Goal: Information Seeking & Learning: Check status

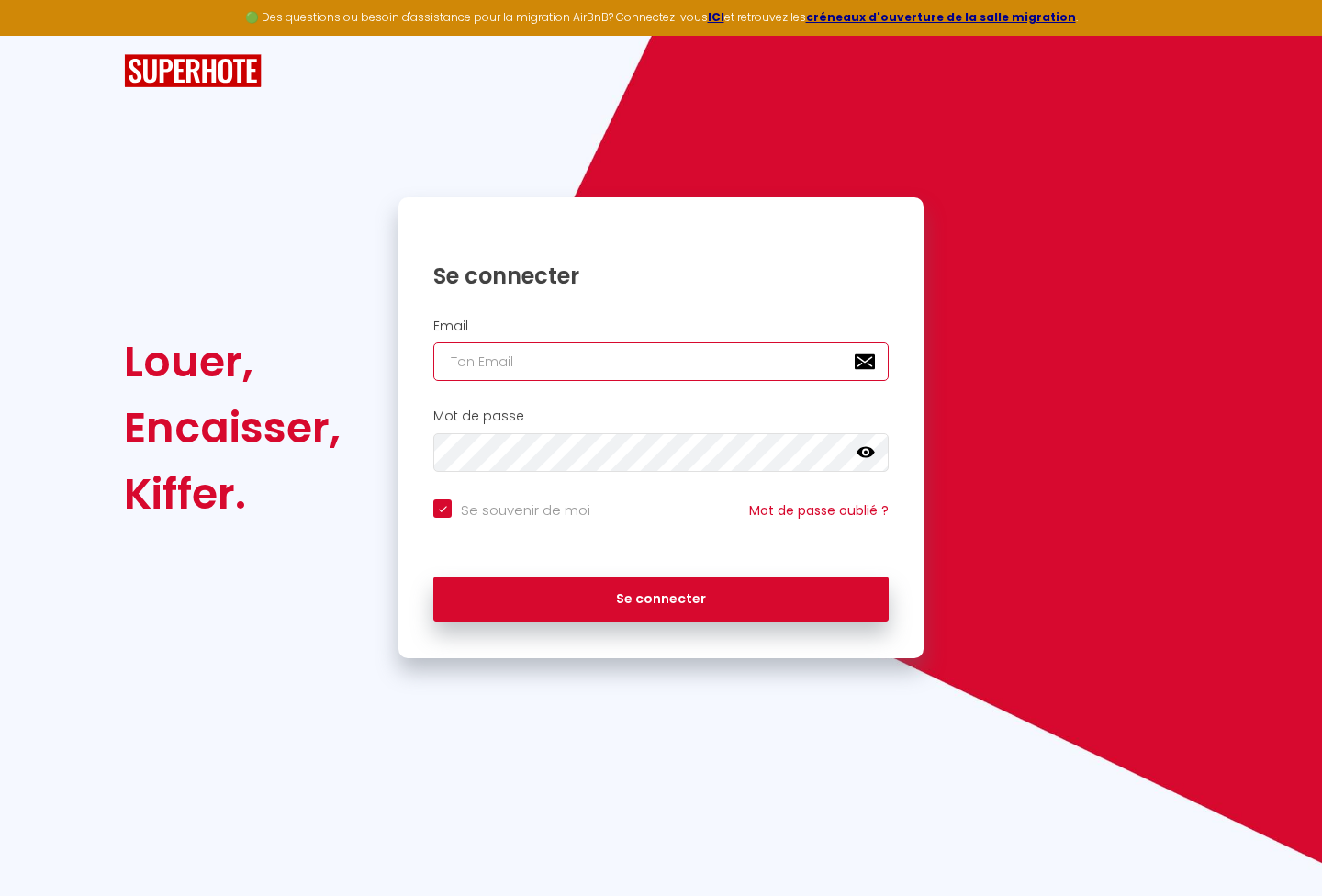
type input "[PERSON_NAME][EMAIL_ADDRESS][DOMAIN_NAME]"
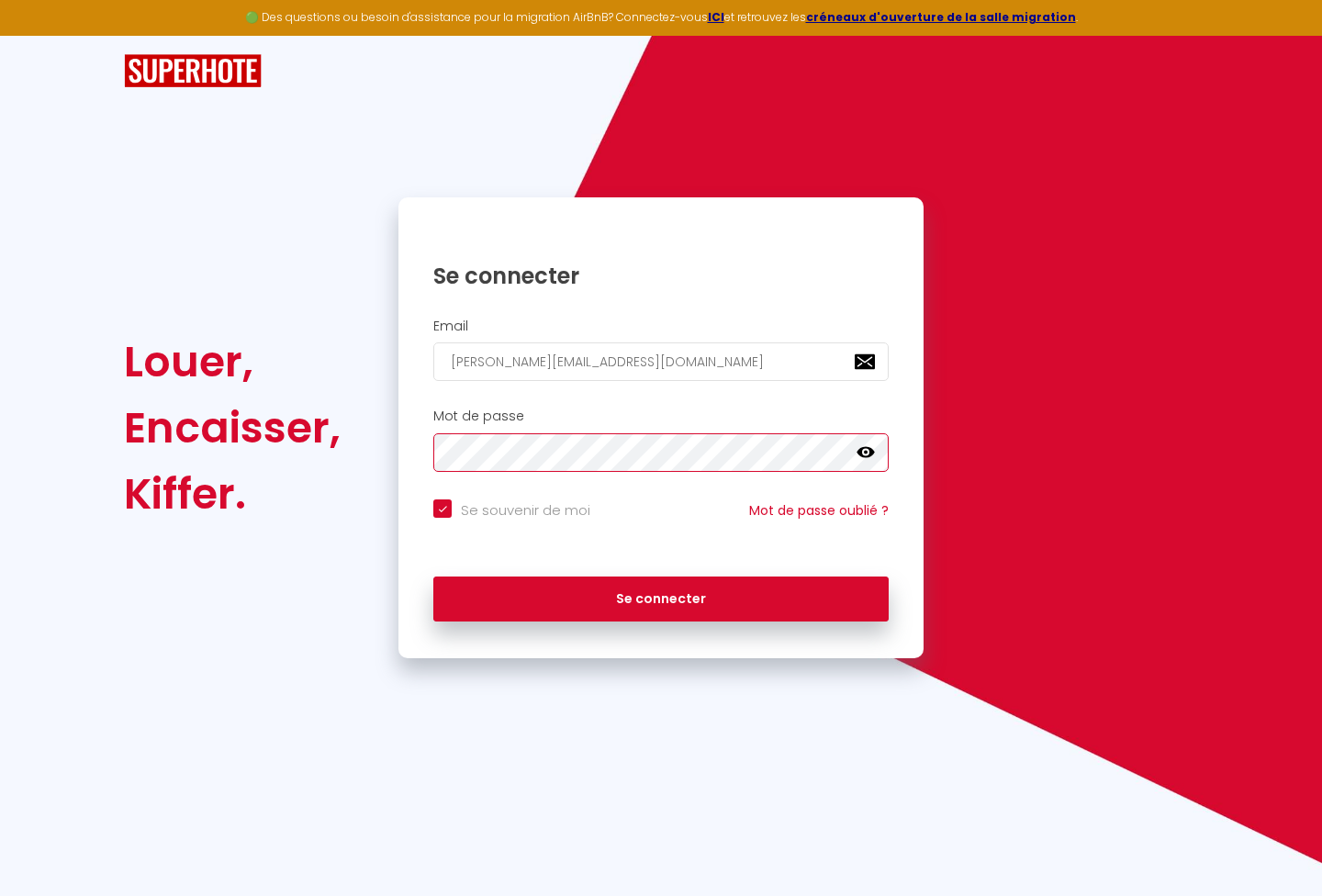
click at [661, 596] on button "Se connecter" at bounding box center [661, 600] width 455 height 46
checkbox input "true"
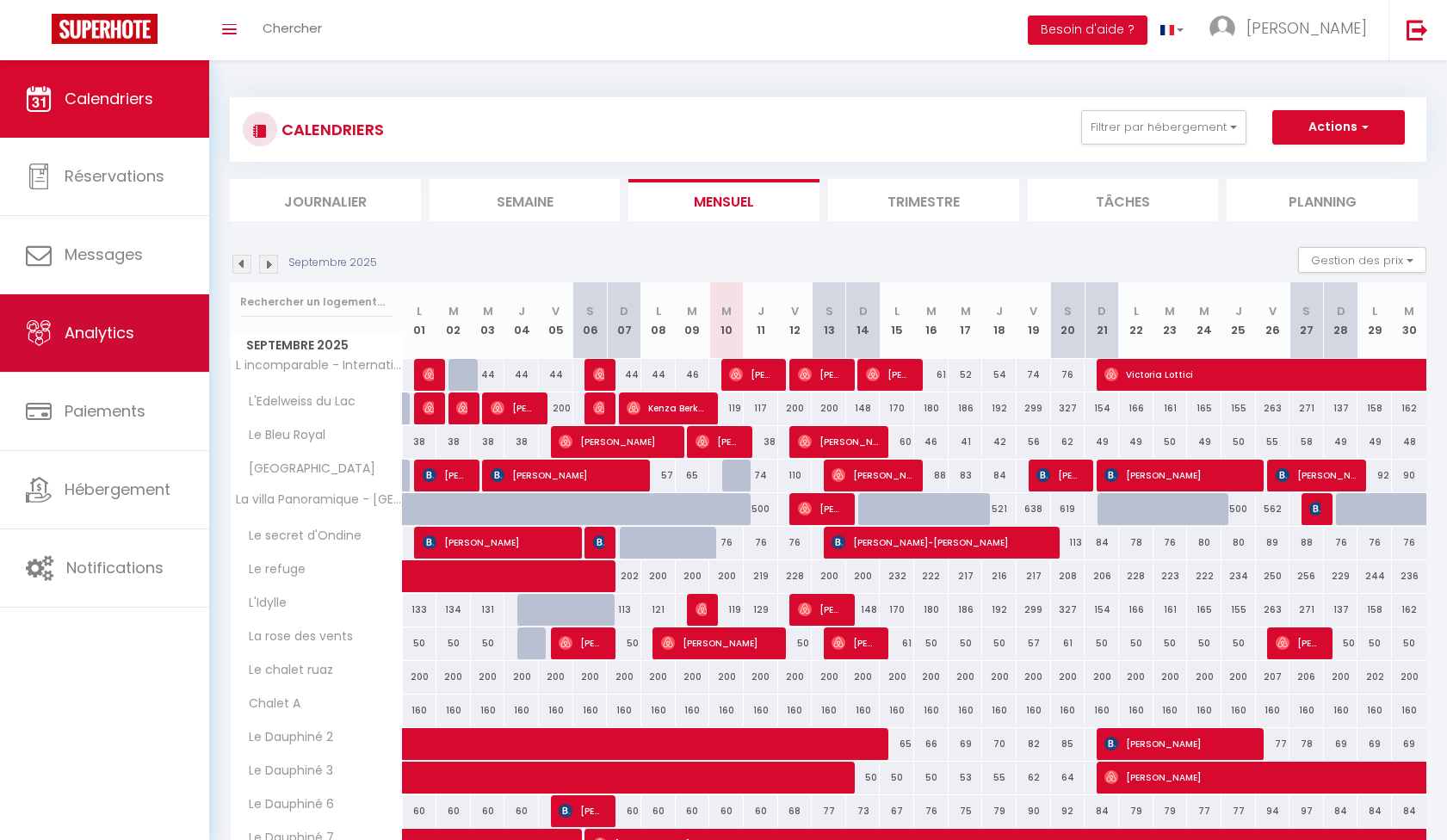
click at [106, 368] on link "Analytics" at bounding box center [104, 333] width 209 height 78
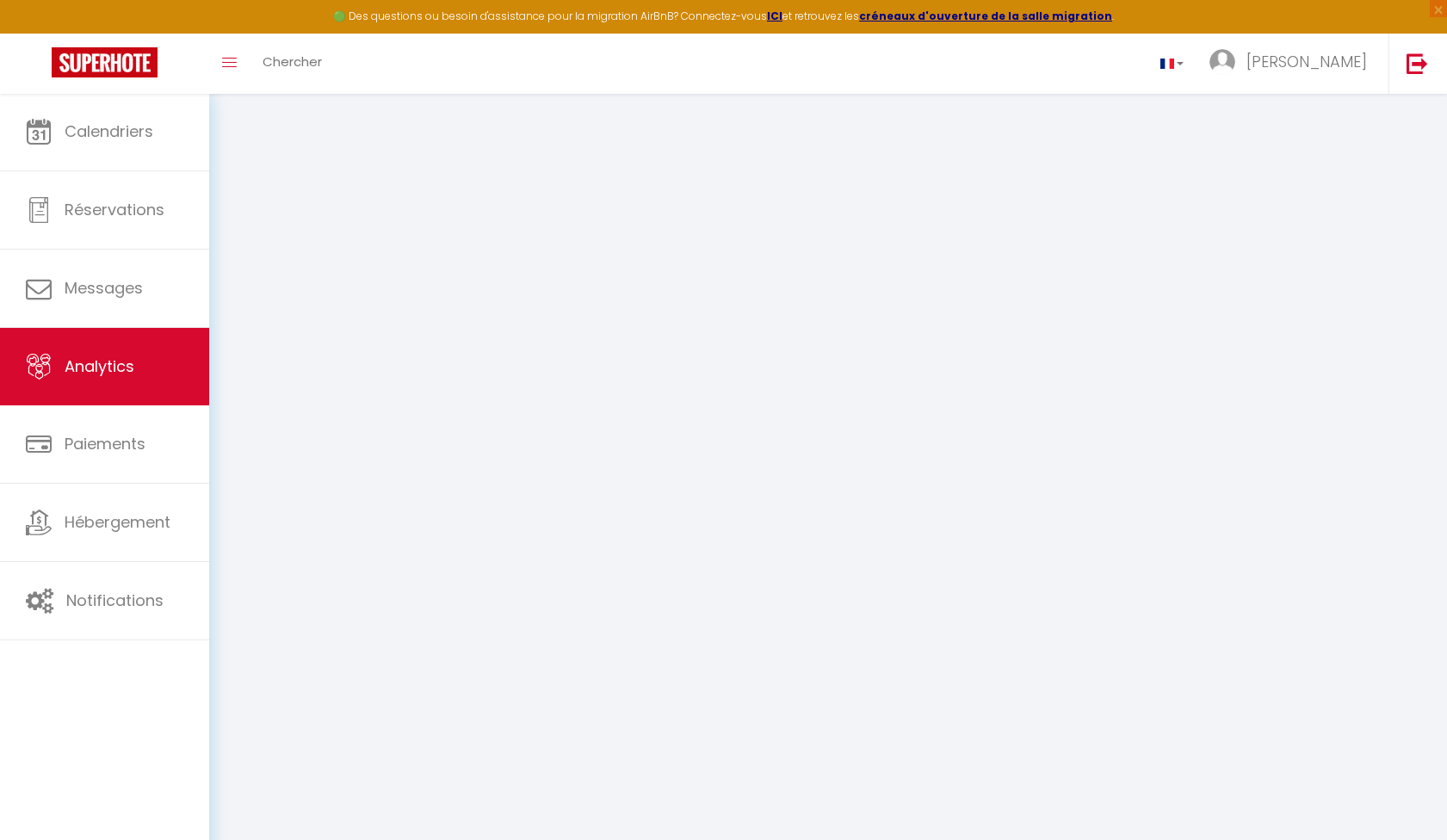
select select "2025"
select select "9"
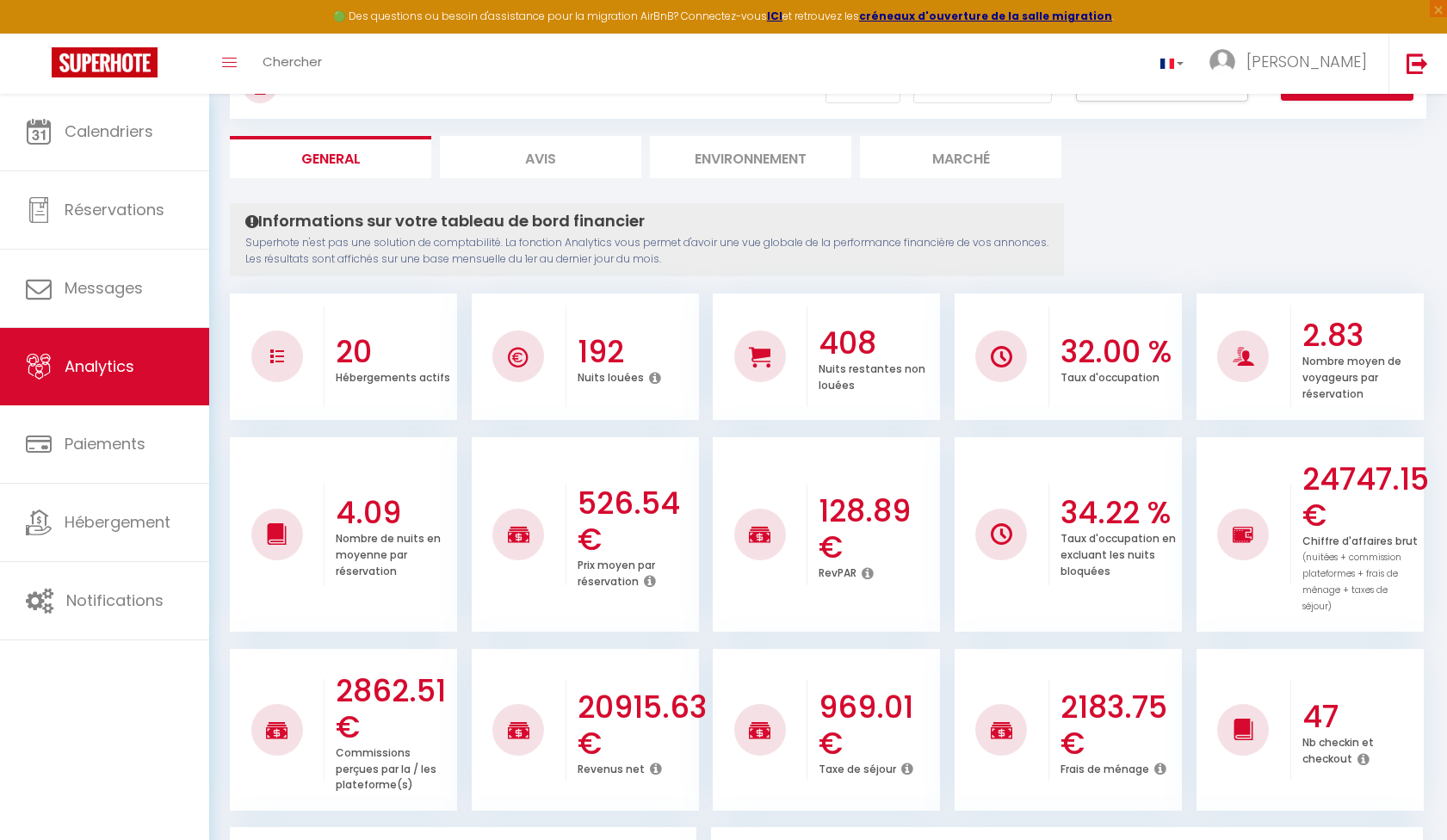
scroll to position [6, 0]
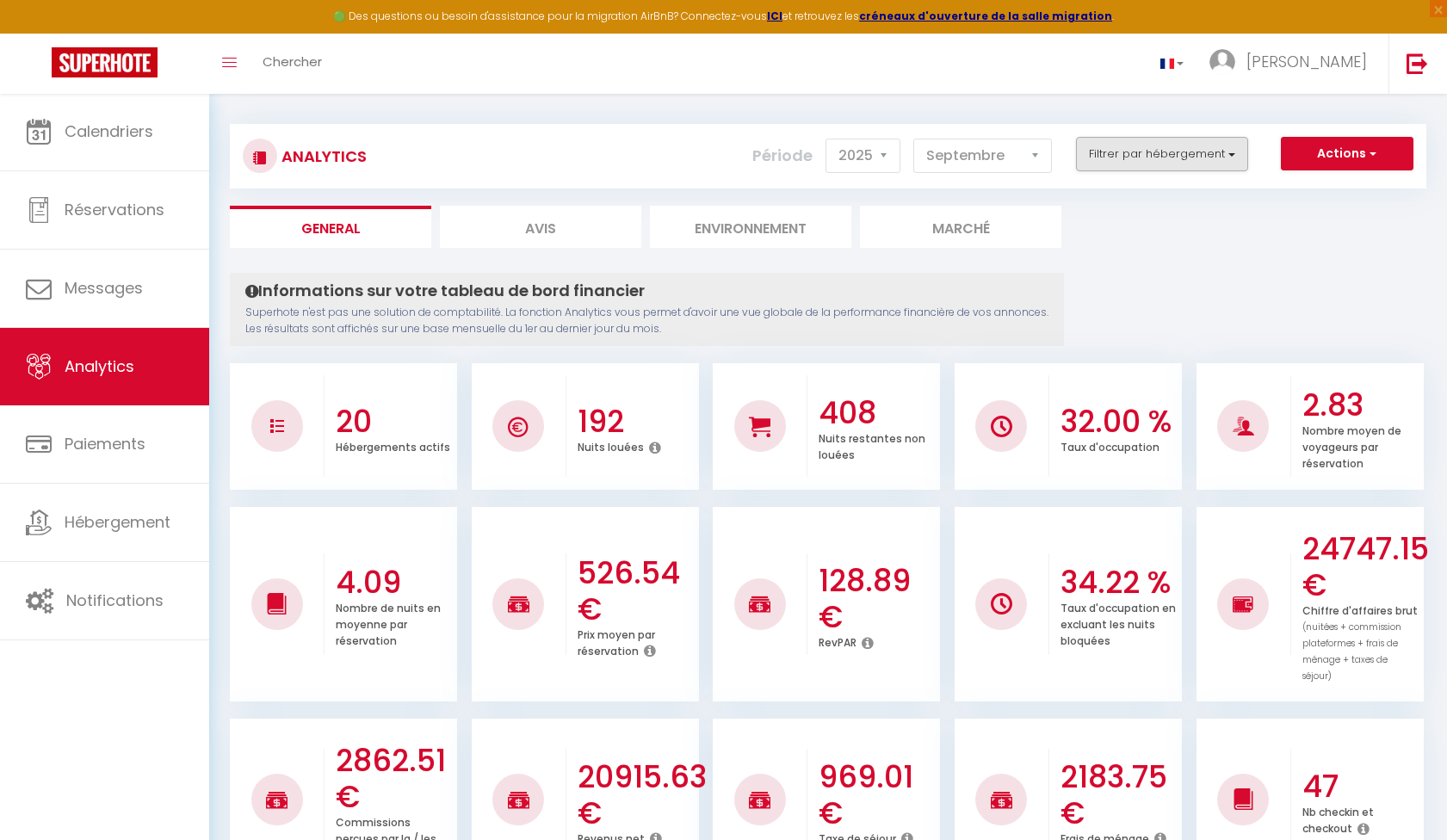
click at [1154, 167] on button "Filtrer par hébergement" at bounding box center [1162, 154] width 172 height 34
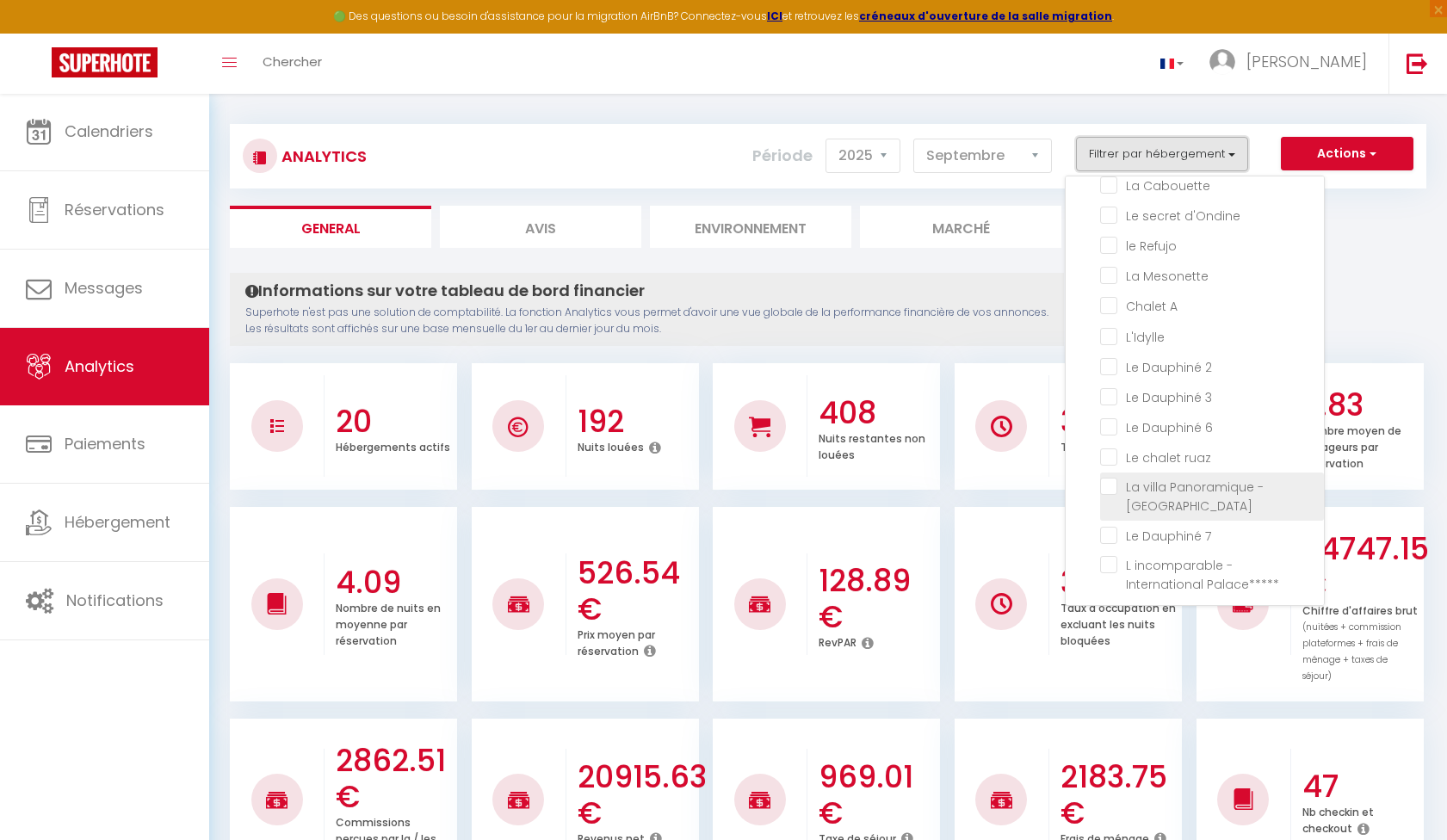
scroll to position [132, 0]
click at [1144, 461] on ruaz "checkbox" at bounding box center [1212, 453] width 224 height 17
checkbox ruaz "true"
checkbox Roseraie "false"
checkbox Lac "false"
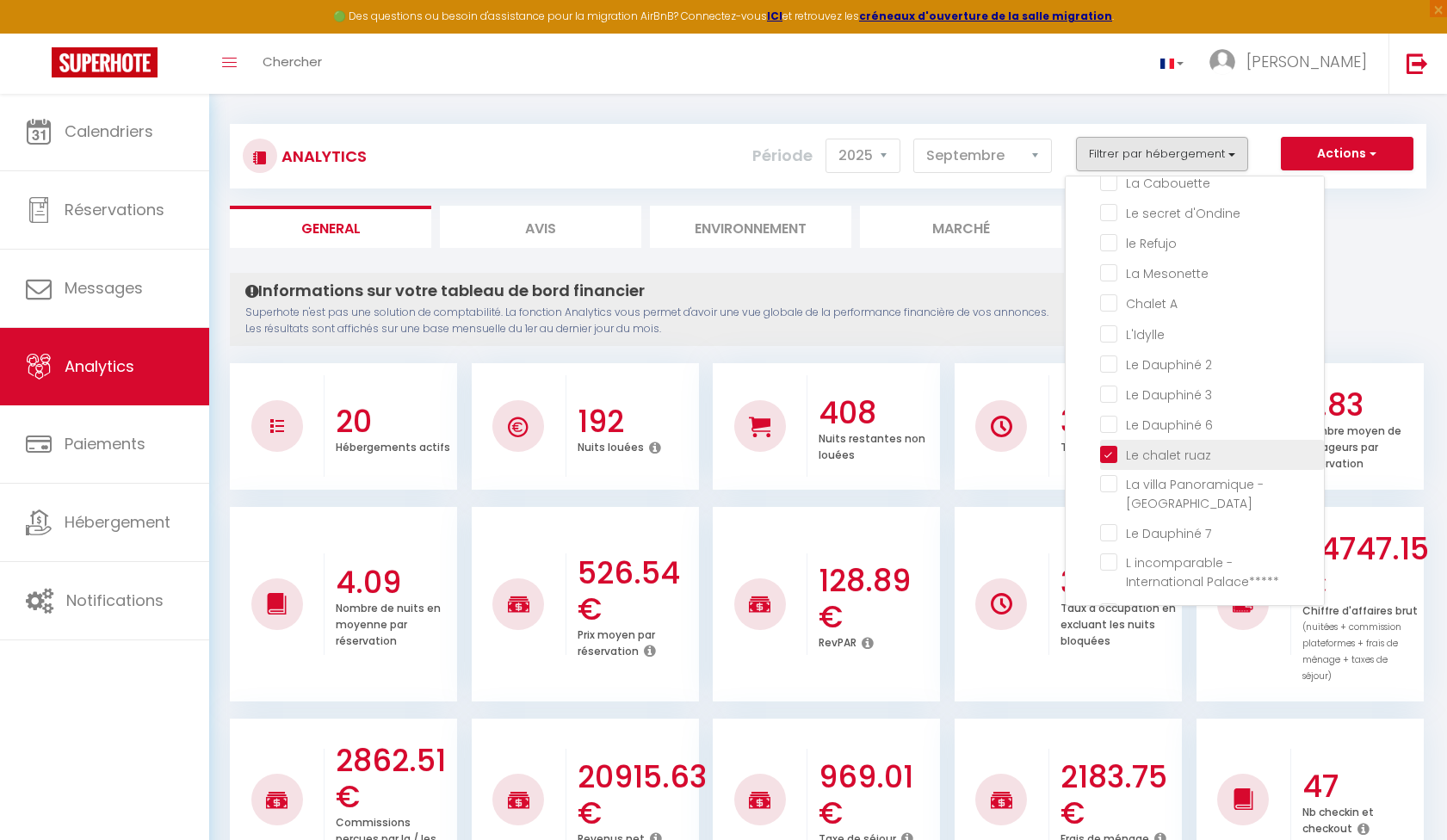
checkbox refuge "false"
checkbox Cabouette "false"
checkbox d\'Ondine "false"
checkbox Refujo "false"
checkbox Mesonette "false"
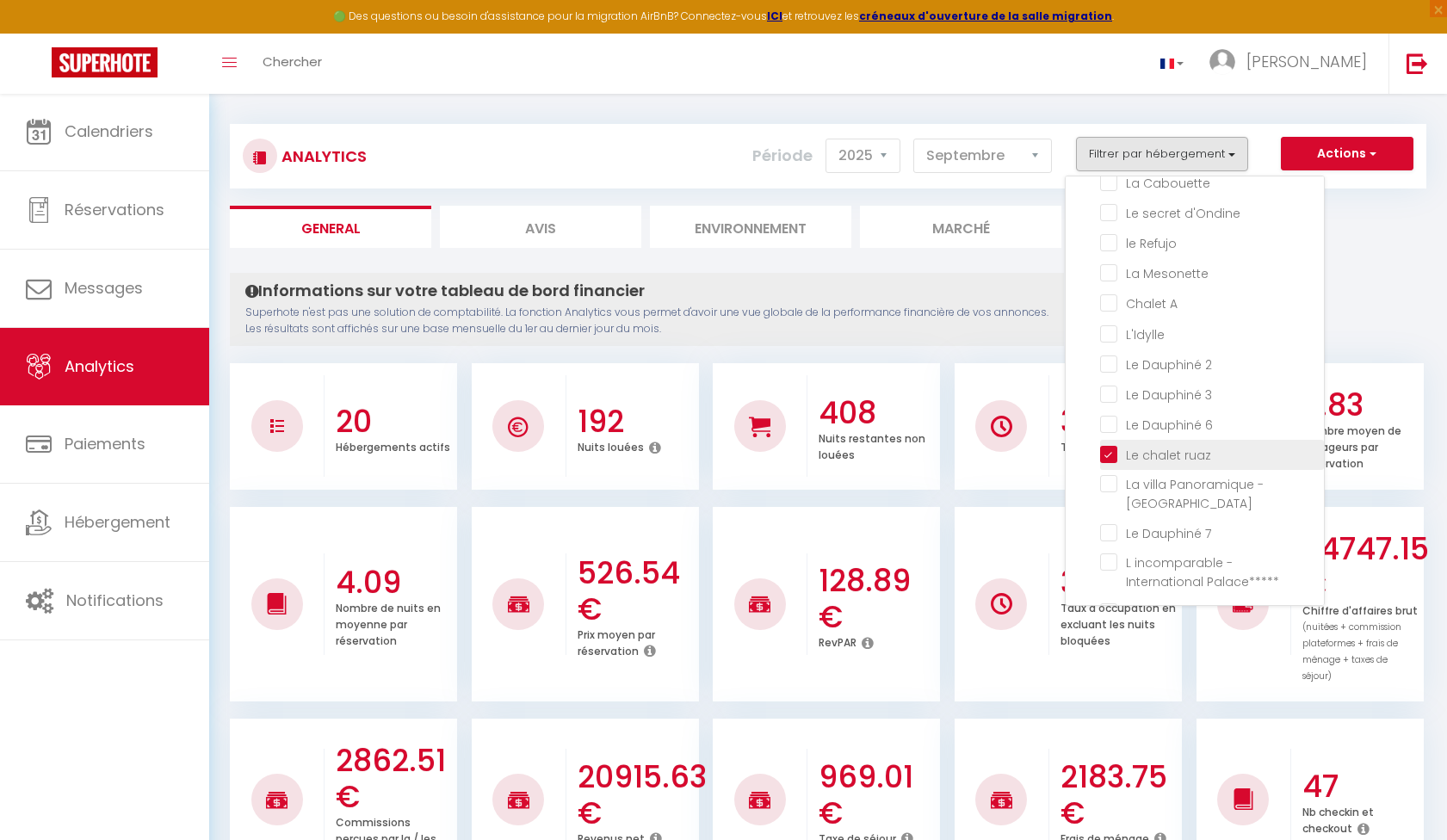
checkbox A "false"
checkbox input "false"
checkbox 2 "false"
checkbox 3 "false"
checkbox 6 "false"
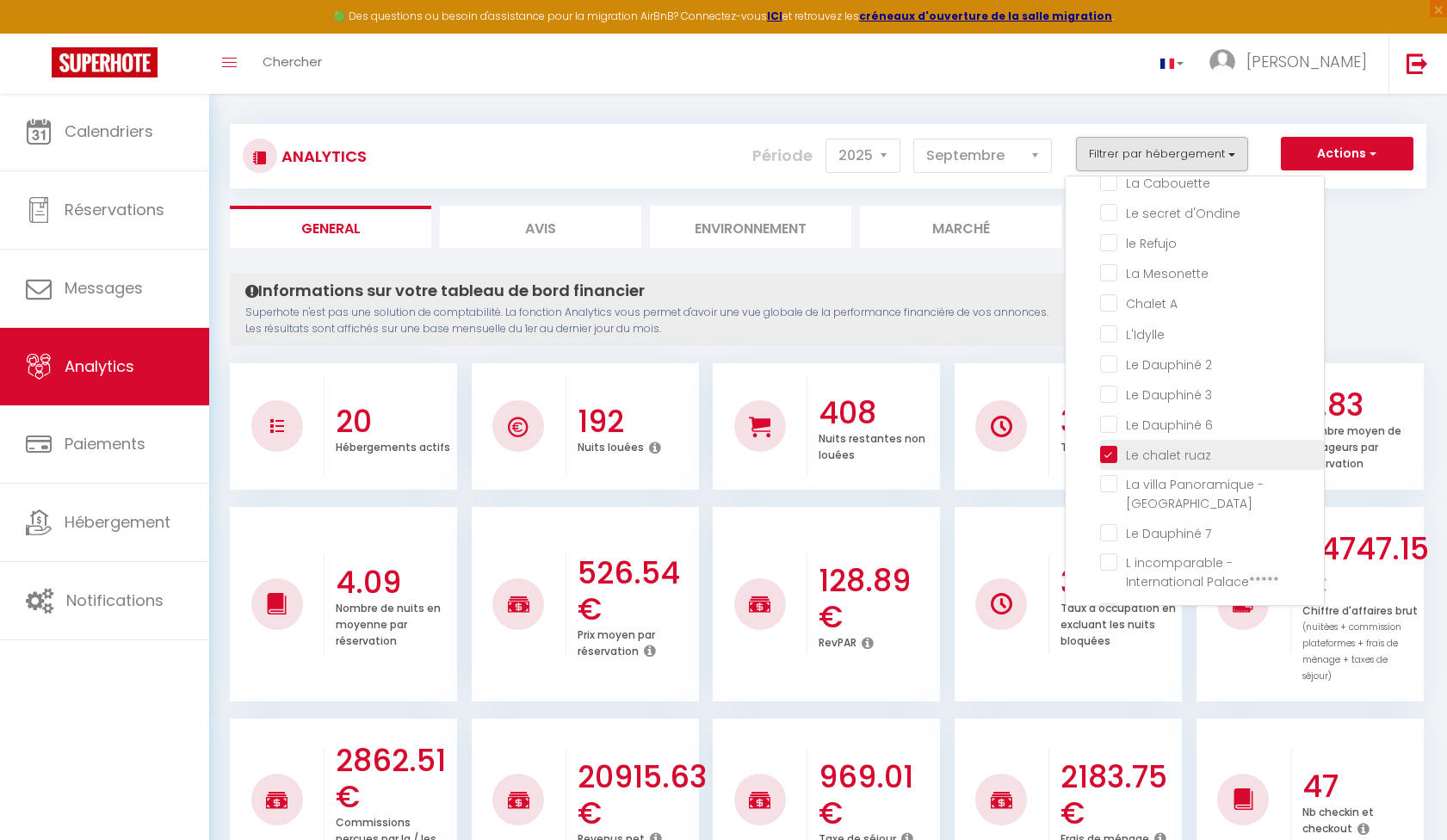
checkbox Bourget "false"
checkbox 7 "false"
checkbox Palace\*\*\*\*\* "false"
checkbox 10 "false"
checkbox Lac "false"
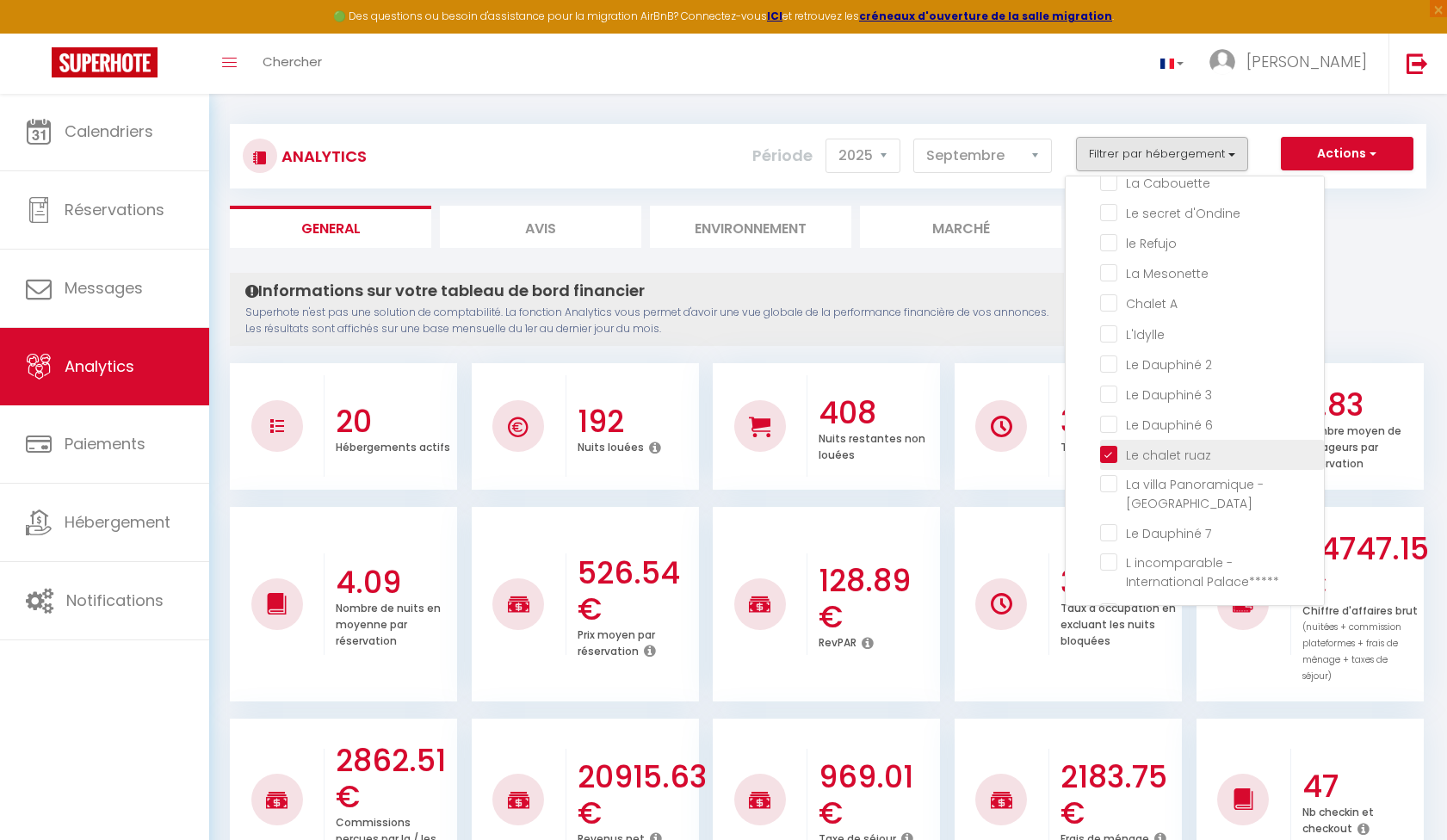
checkbox Royal "false"
checkbox vents "false"
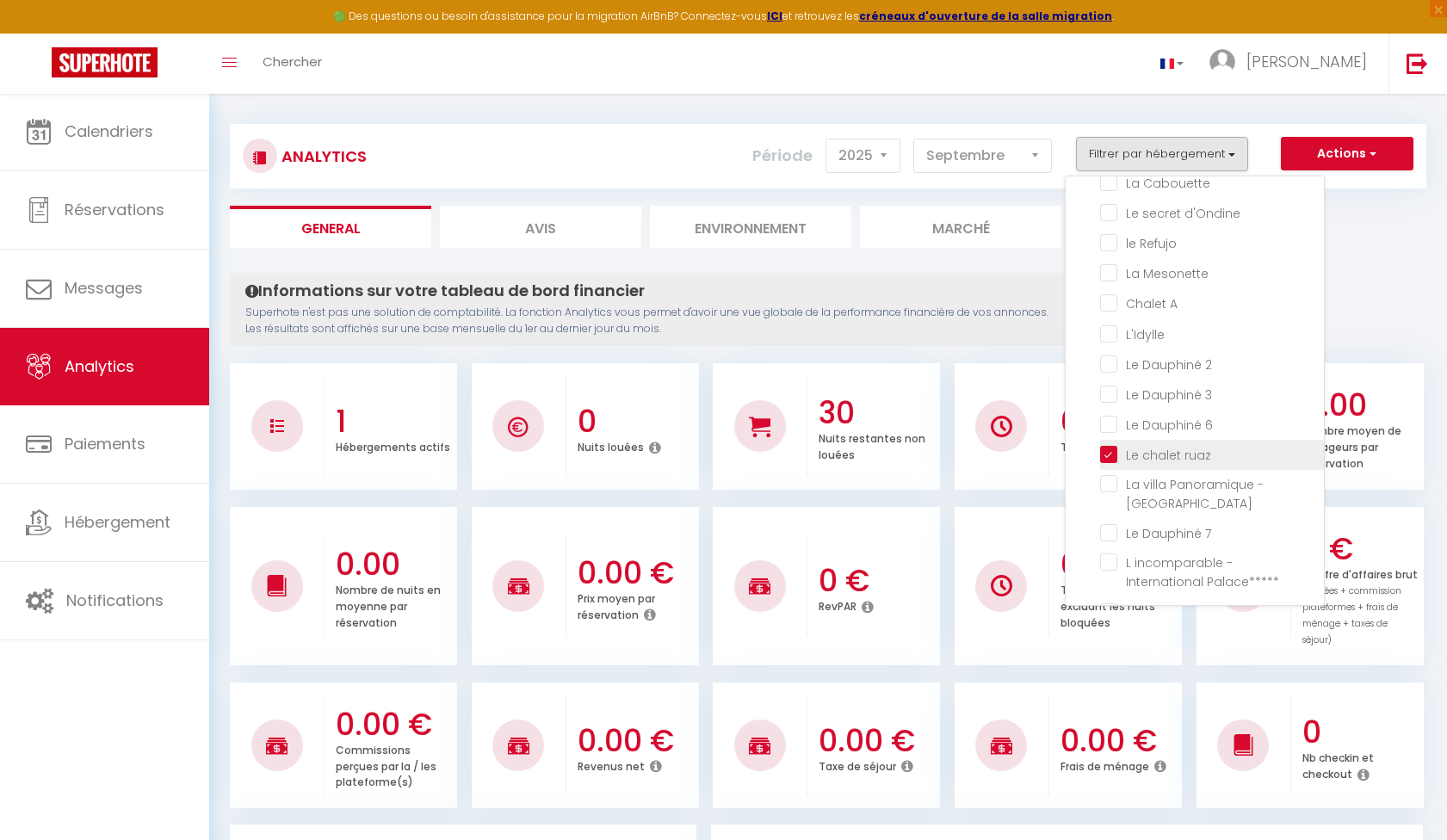
checkbox Roseraie "false"
checkbox Lac "false"
checkbox refuge "false"
checkbox Cabouette "false"
checkbox d\'Ondine "false"
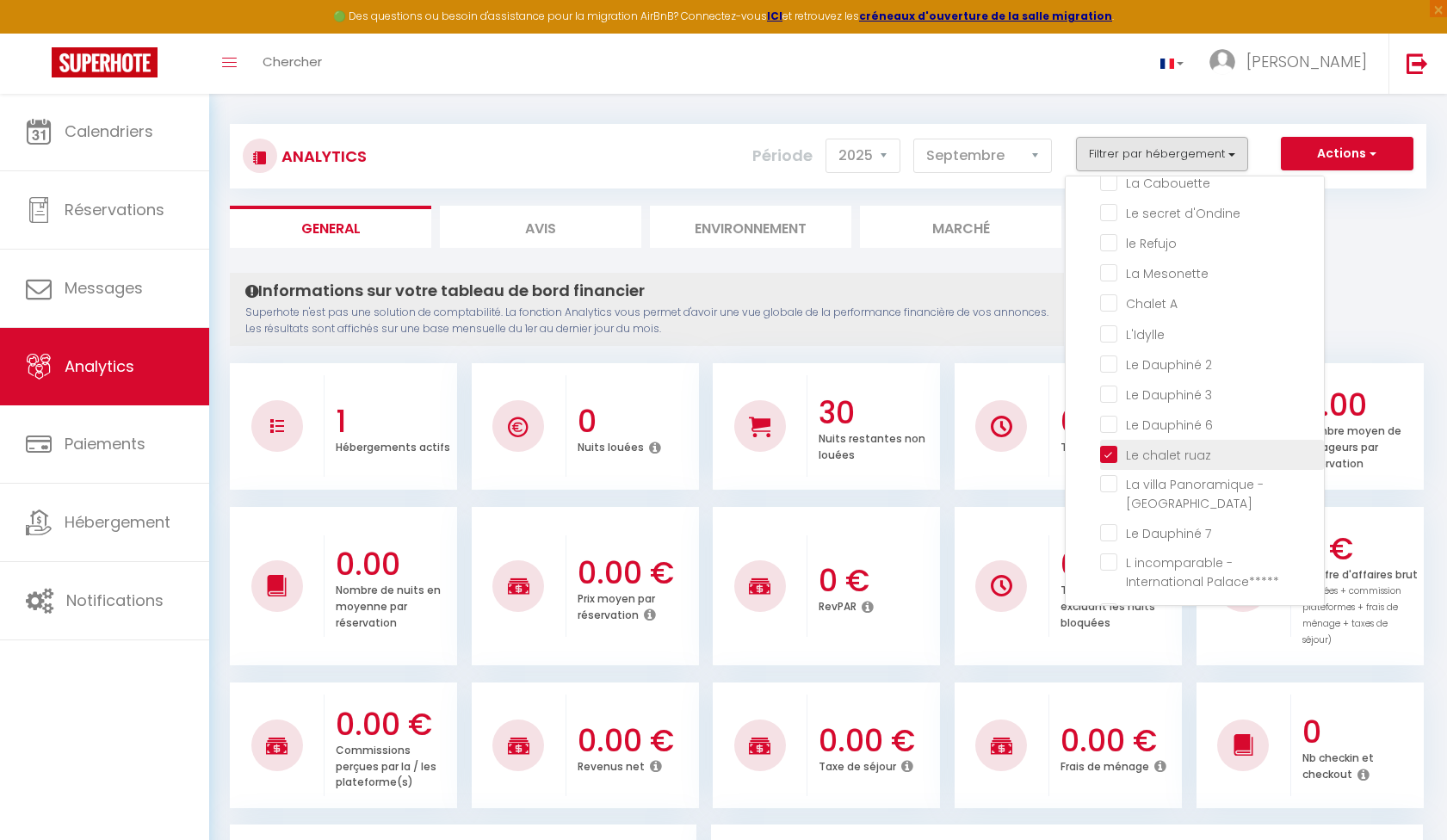
checkbox Refujo "false"
checkbox Mesonette "false"
checkbox A "false"
checkbox input "false"
checkbox 2 "false"
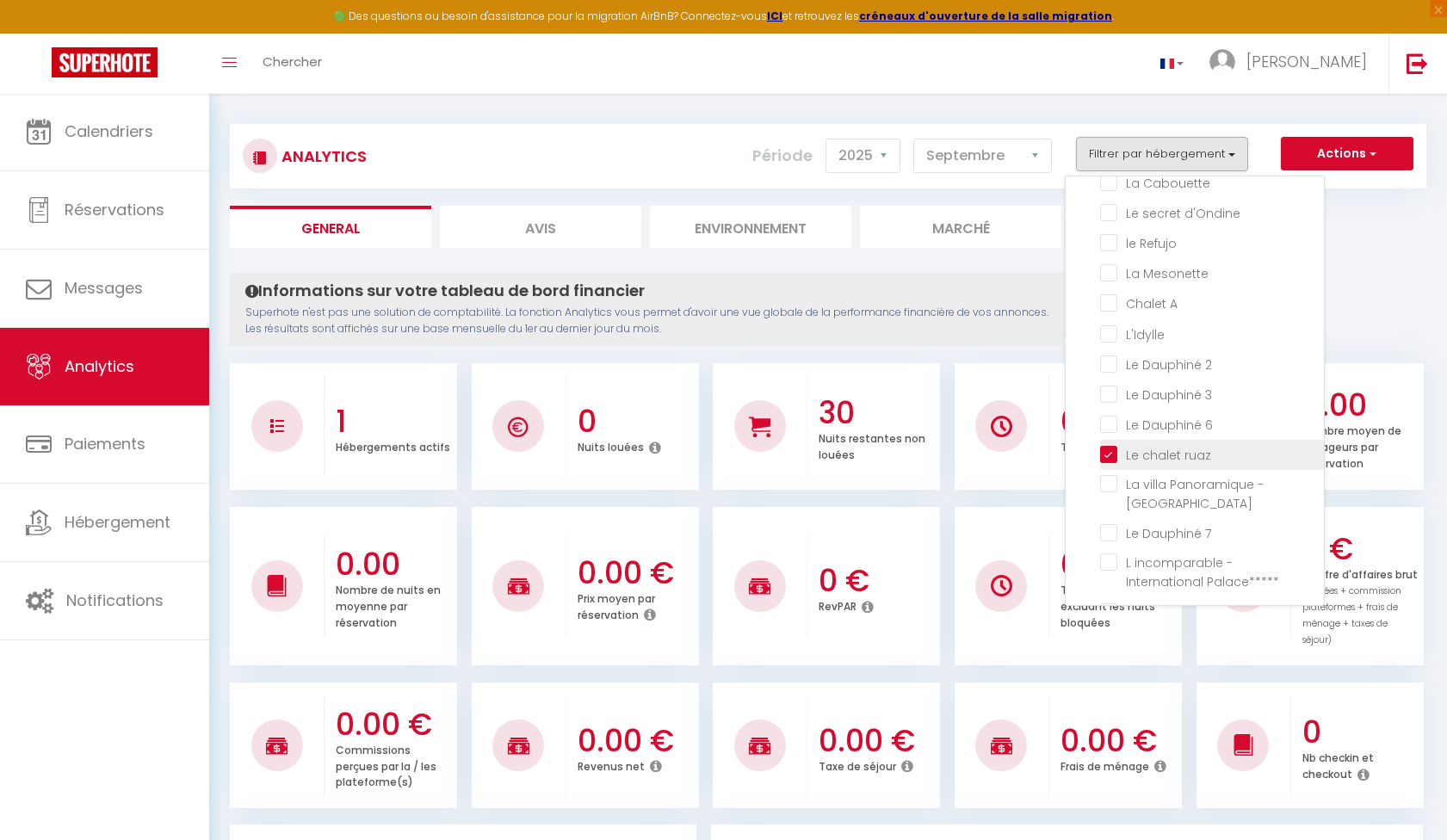
checkbox 3 "false"
checkbox 6 "false"
checkbox Bourget "false"
checkbox 7 "false"
checkbox Palace\*\*\*\*\* "false"
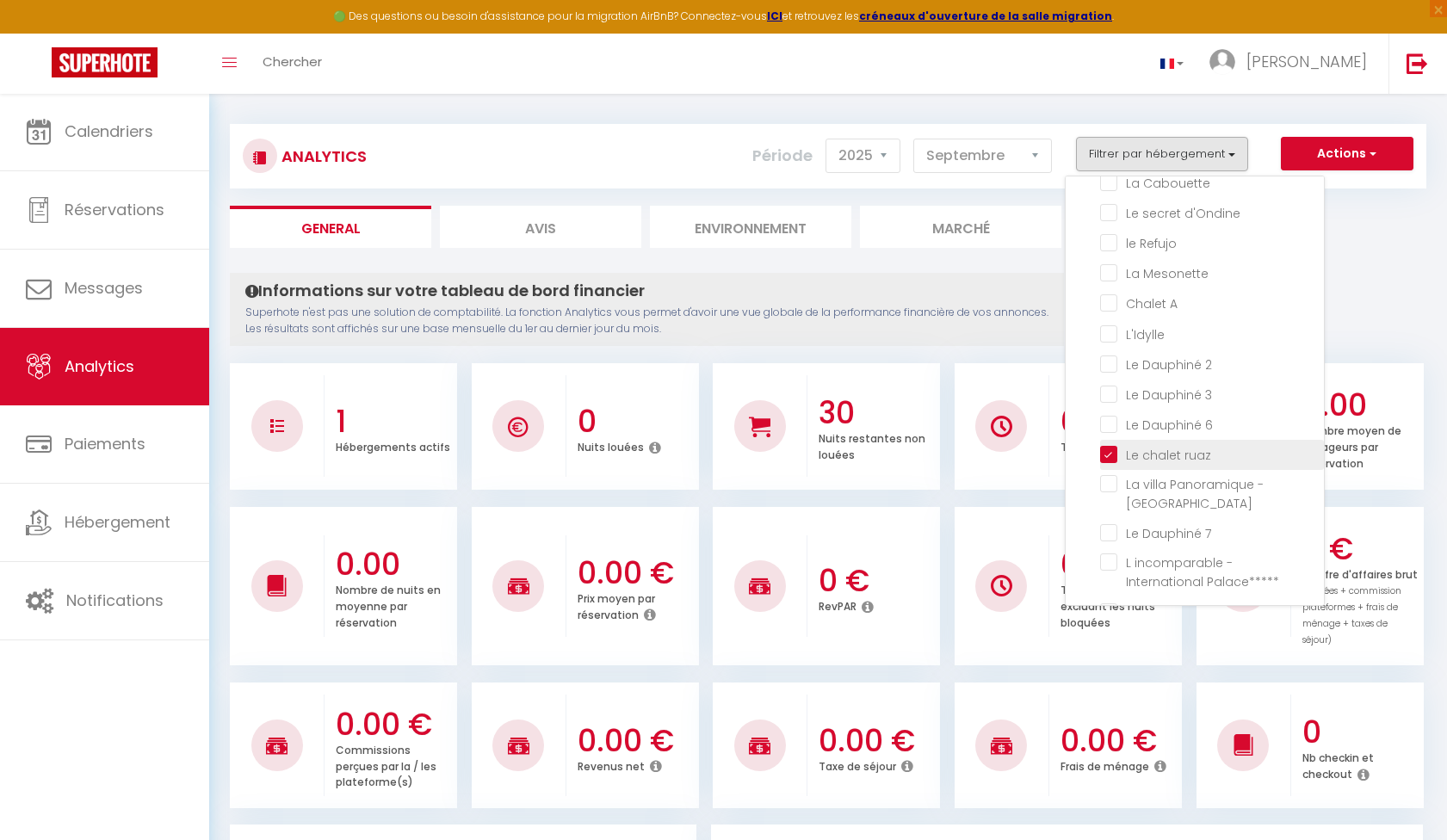
checkbox 10 "false"
checkbox Lac "false"
checkbox Royal "false"
checkbox vents "false"
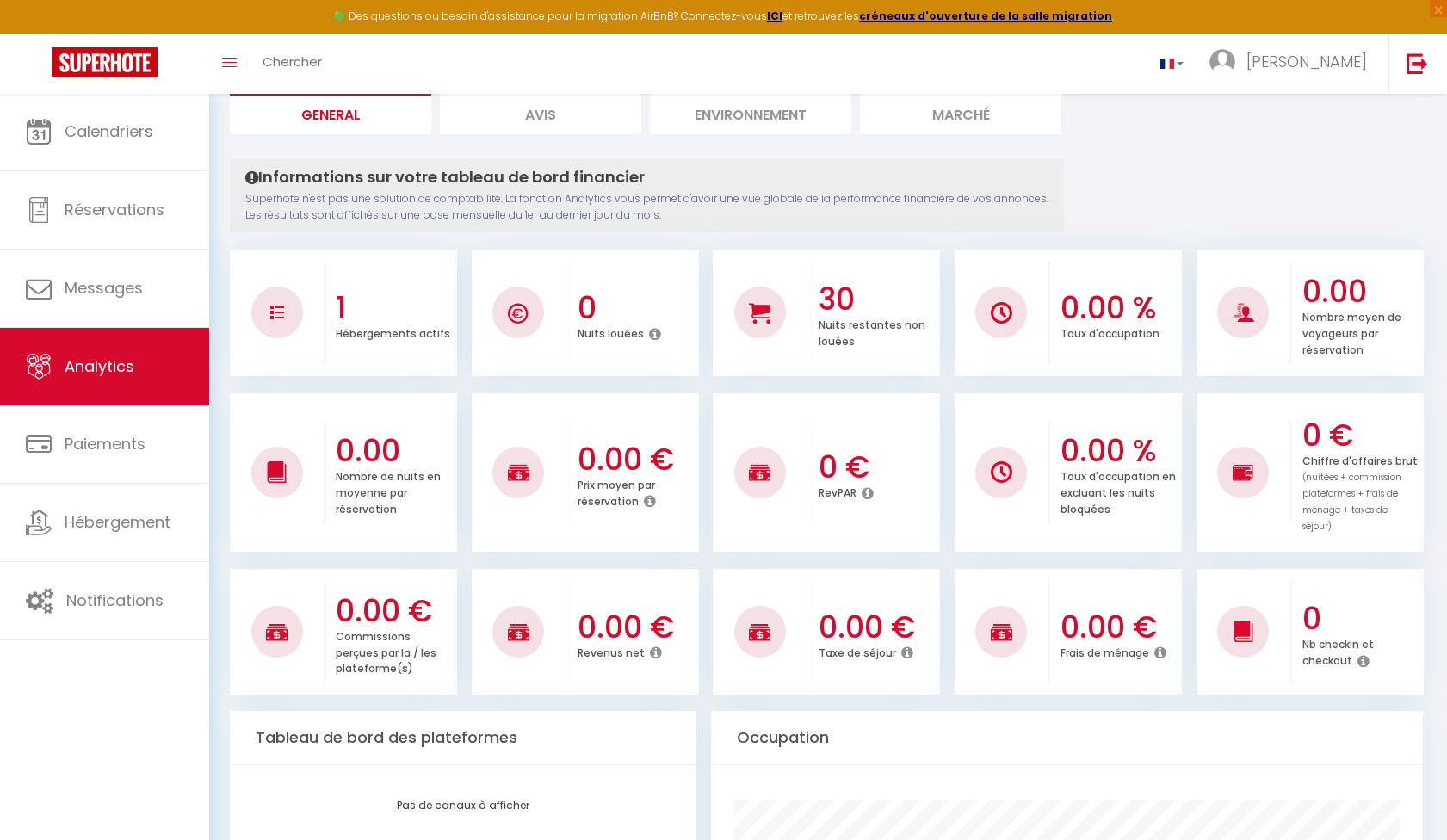
scroll to position [0, 0]
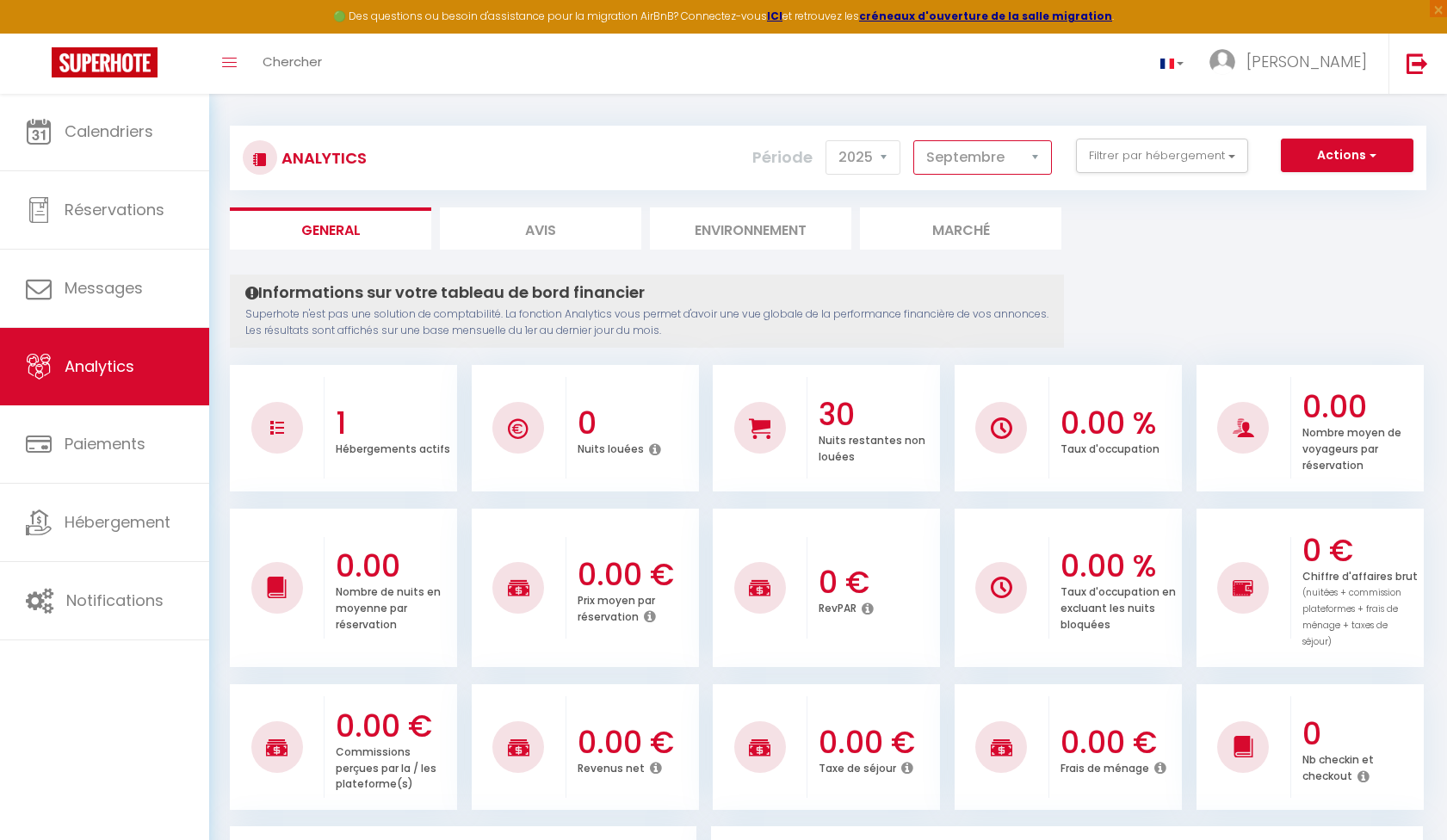
click at [996, 161] on select "[PERSON_NAME] Mars [PERSON_NAME] Juin Juillet Août Septembre Octobre Novembre D…" at bounding box center [982, 158] width 139 height 34
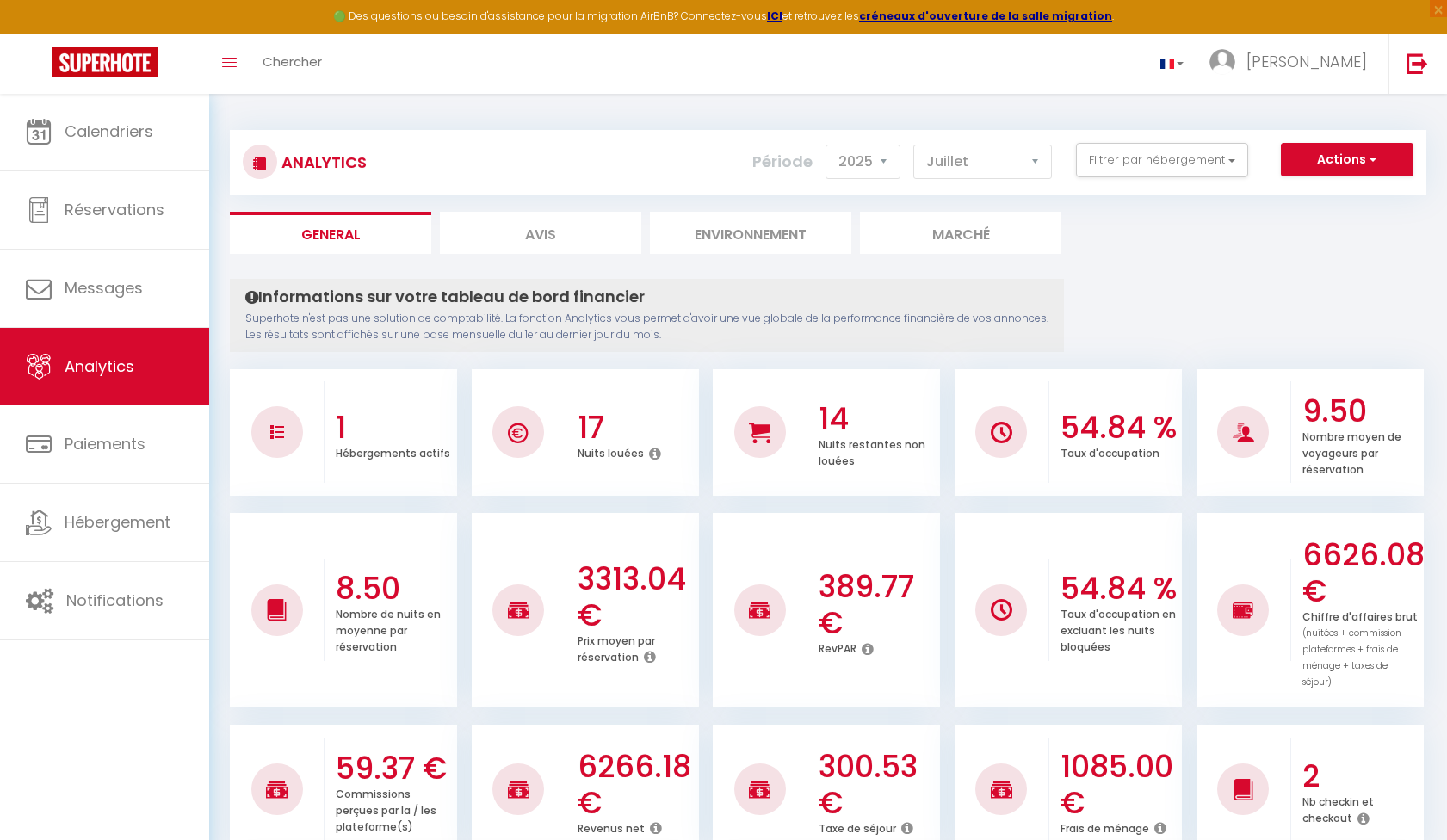
click at [996, 180] on div "Actions Génération SuperConciergerie Génération SuperAnalyzer Génération SuperE…" at bounding box center [927, 162] width 994 height 39
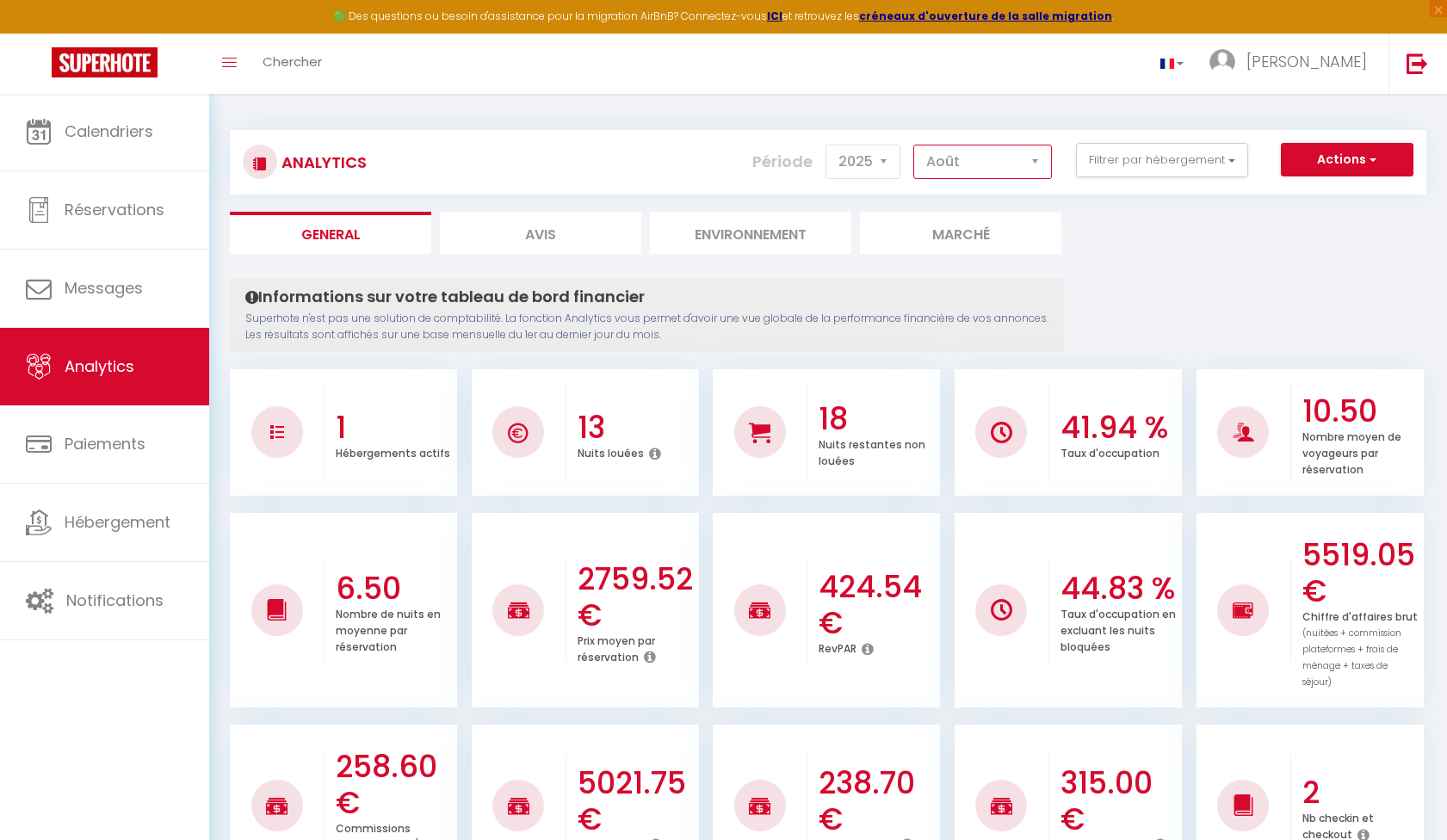
select select "12"
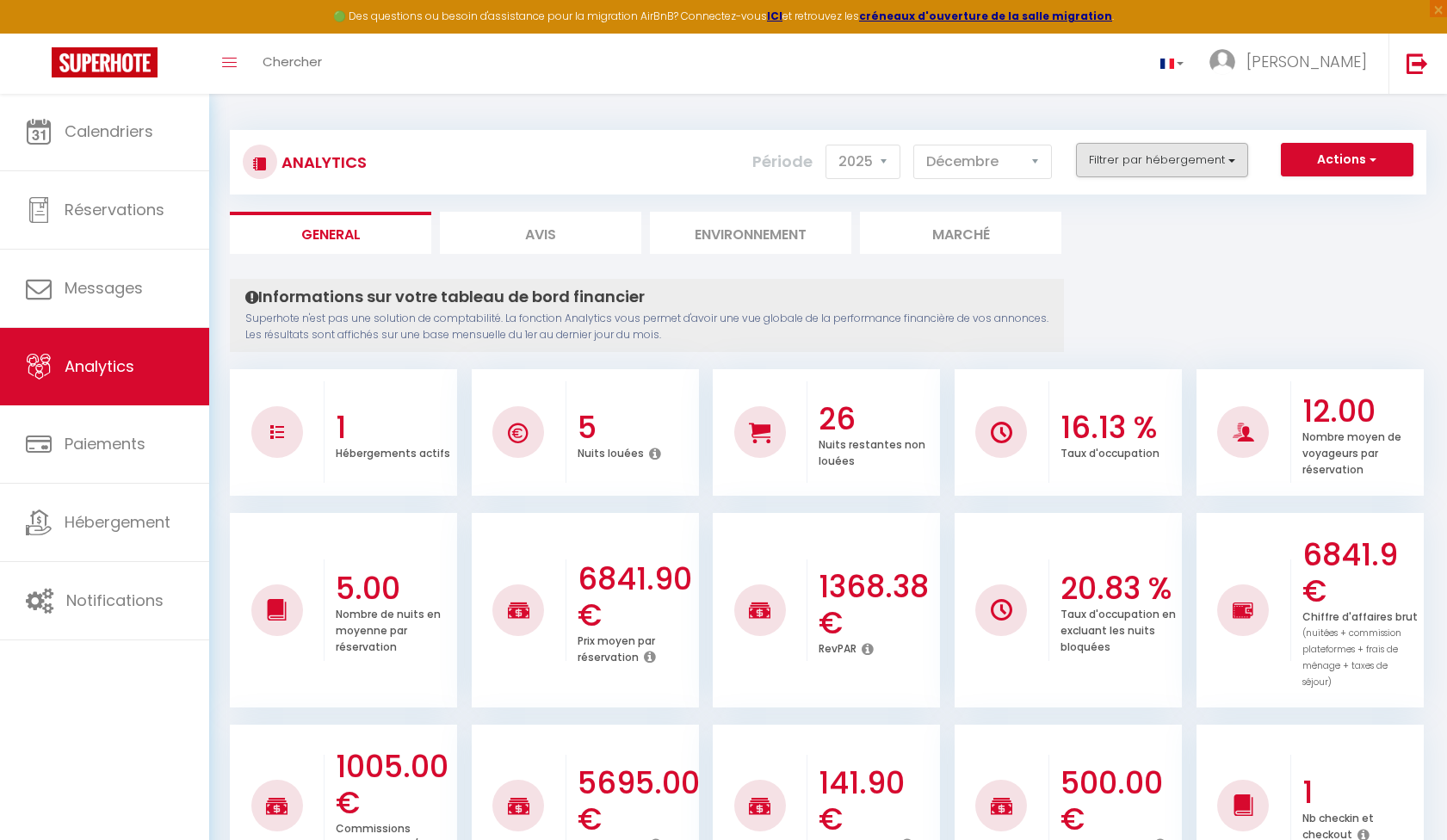
click at [1197, 156] on button "Filtrer par hébergement" at bounding box center [1162, 160] width 172 height 34
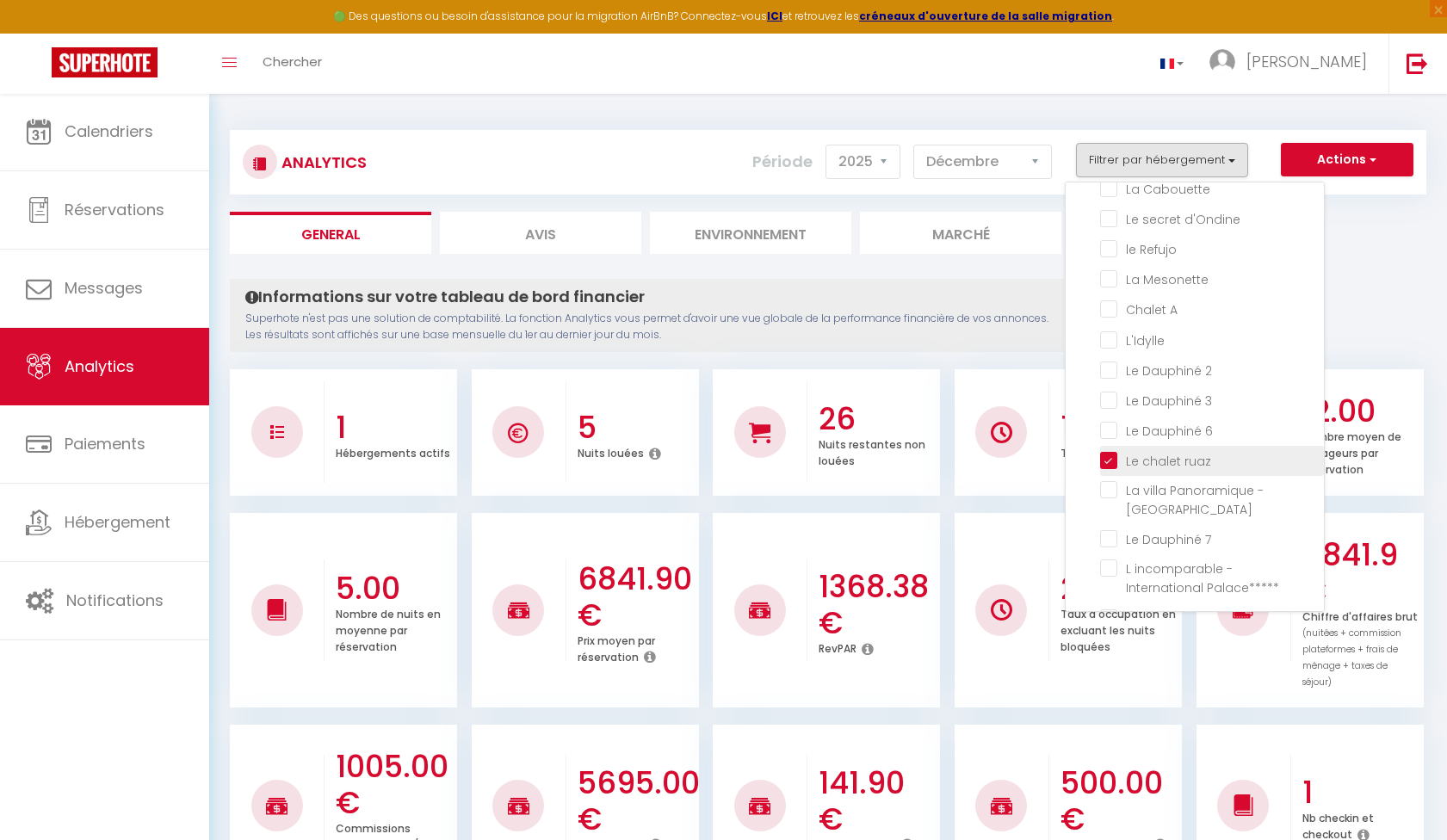
click at [1109, 461] on ruaz "checkbox" at bounding box center [1212, 459] width 224 height 17
checkbox ruaz "false"
checkbox Roseraie "false"
checkbox Lac "false"
checkbox refuge "false"
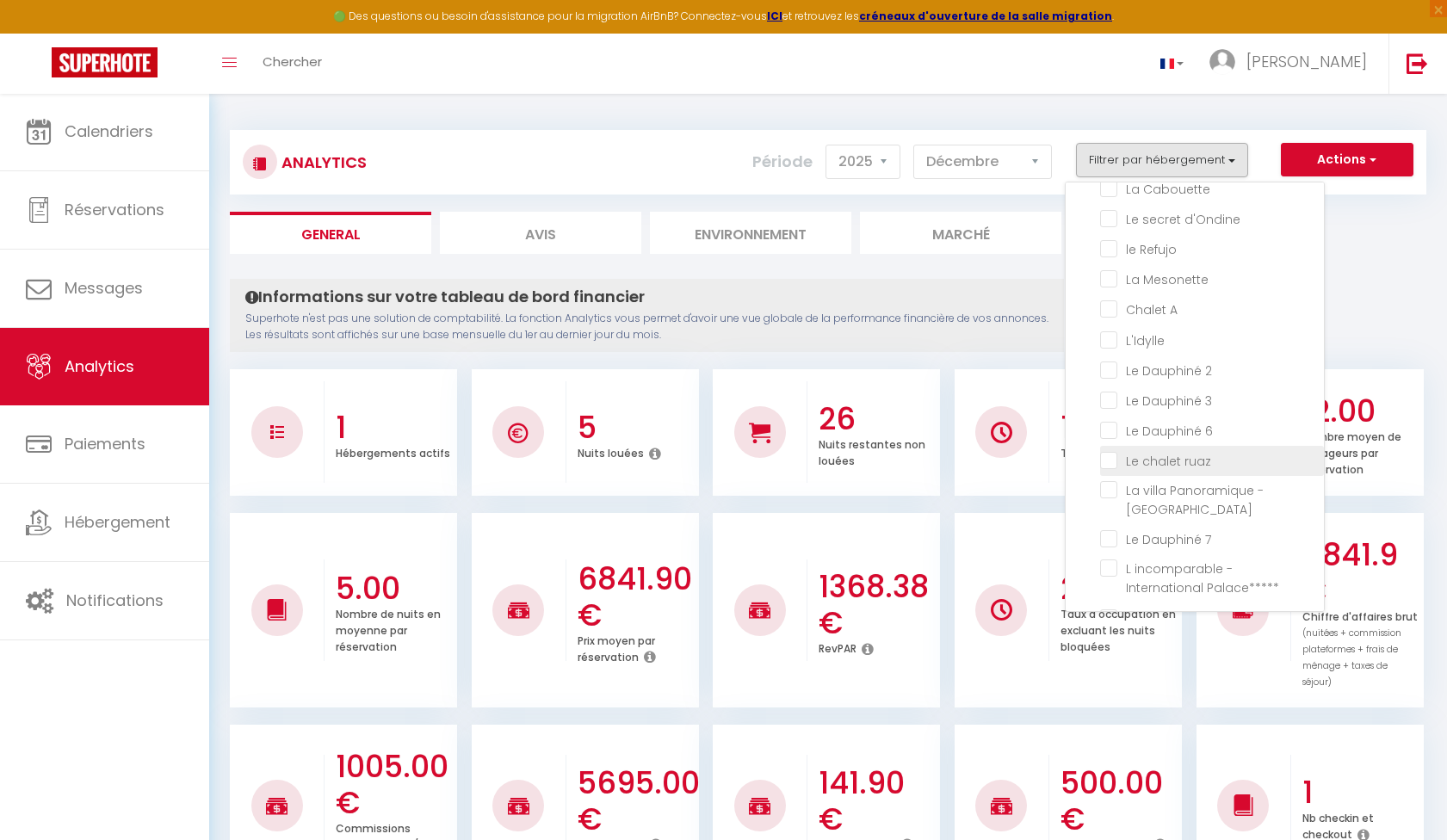
checkbox Cabouette "false"
checkbox d\'Ondine "false"
checkbox Refujo "false"
checkbox Mesonette "false"
checkbox A "false"
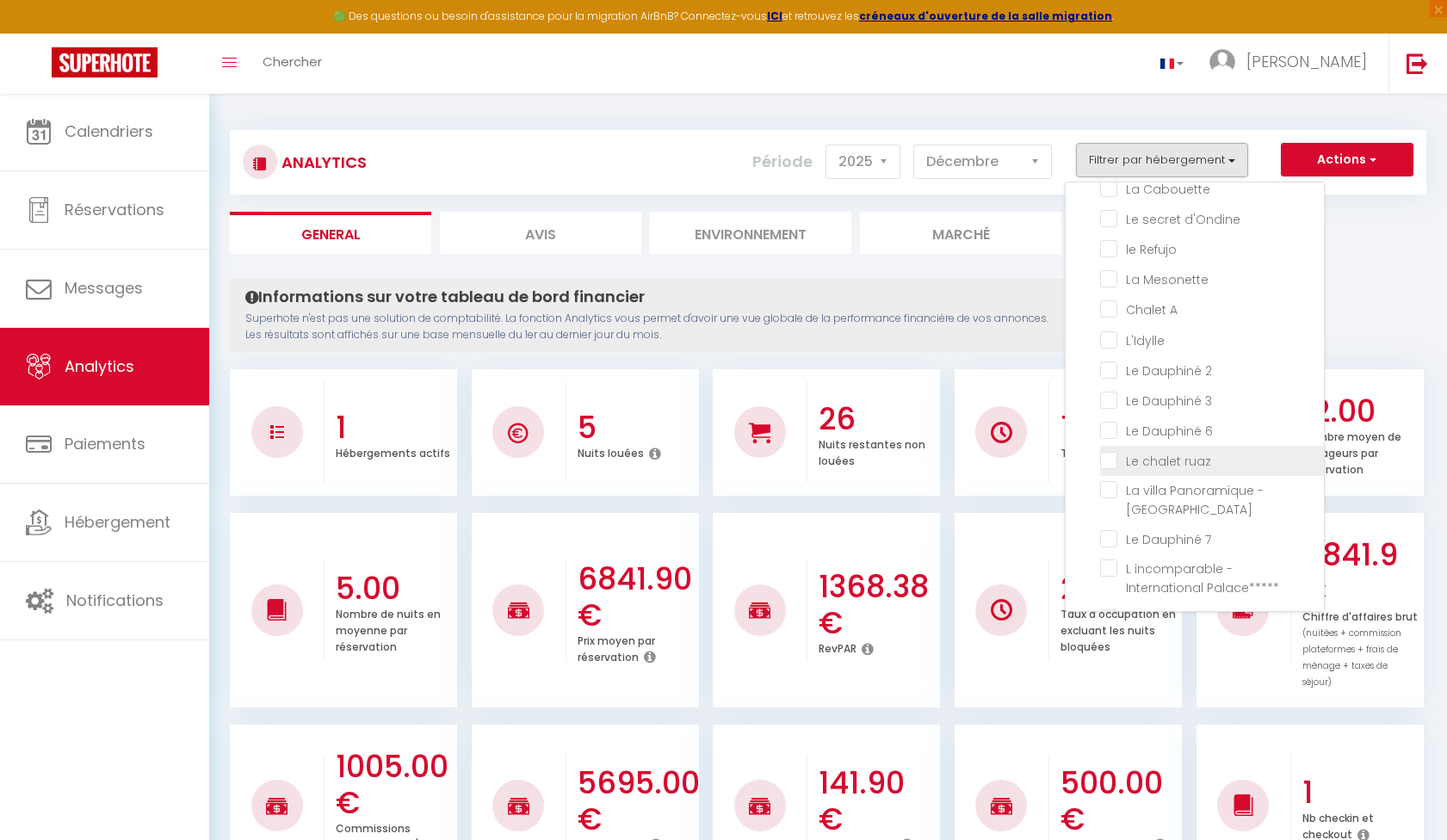
checkbox input "false"
checkbox 2 "false"
checkbox 3 "false"
checkbox 6 "false"
checkbox Bourget "false"
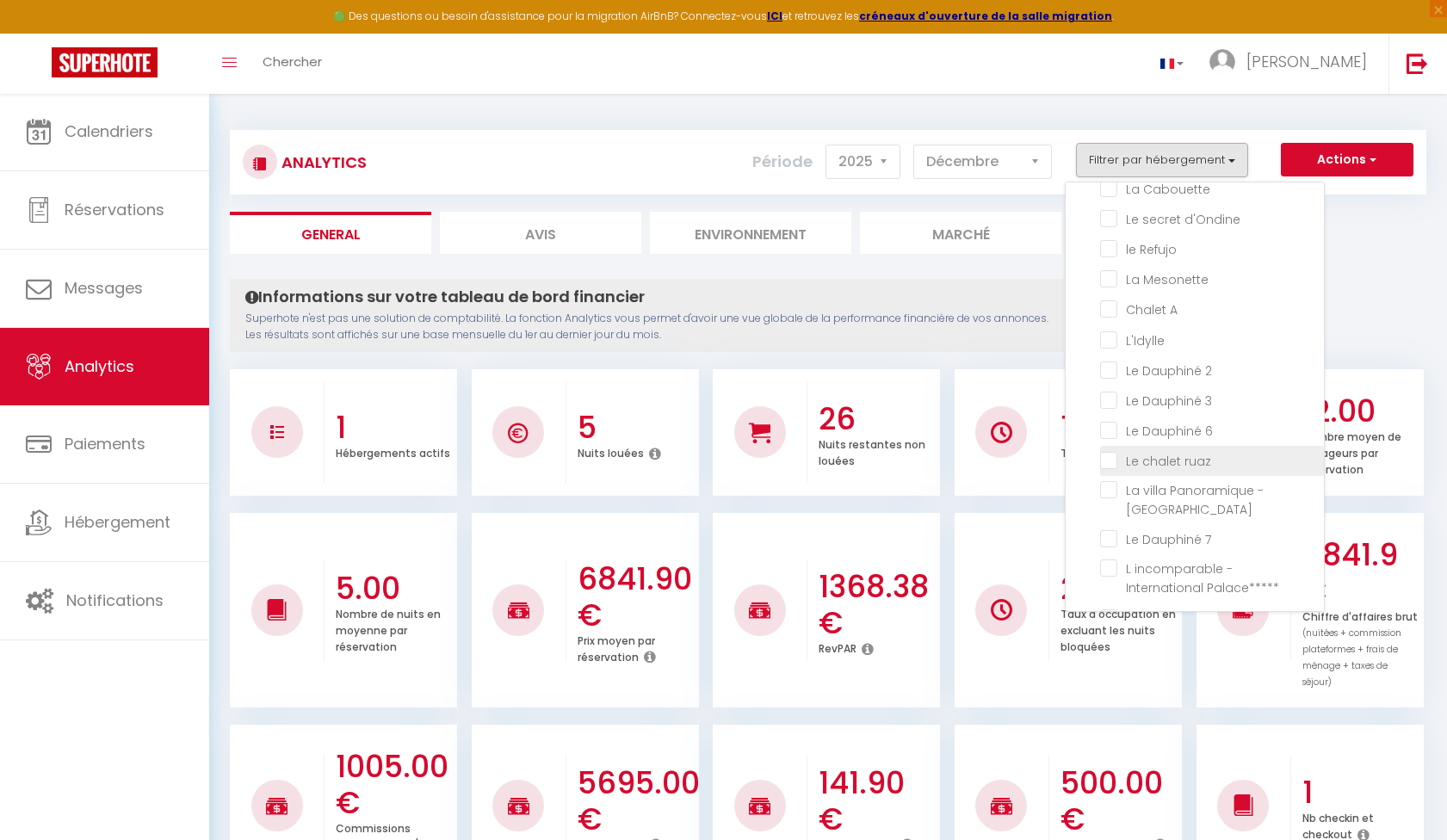
checkbox 7 "false"
checkbox Palace\*\*\*\*\* "false"
checkbox 10 "false"
checkbox Lac "false"
checkbox Royal "false"
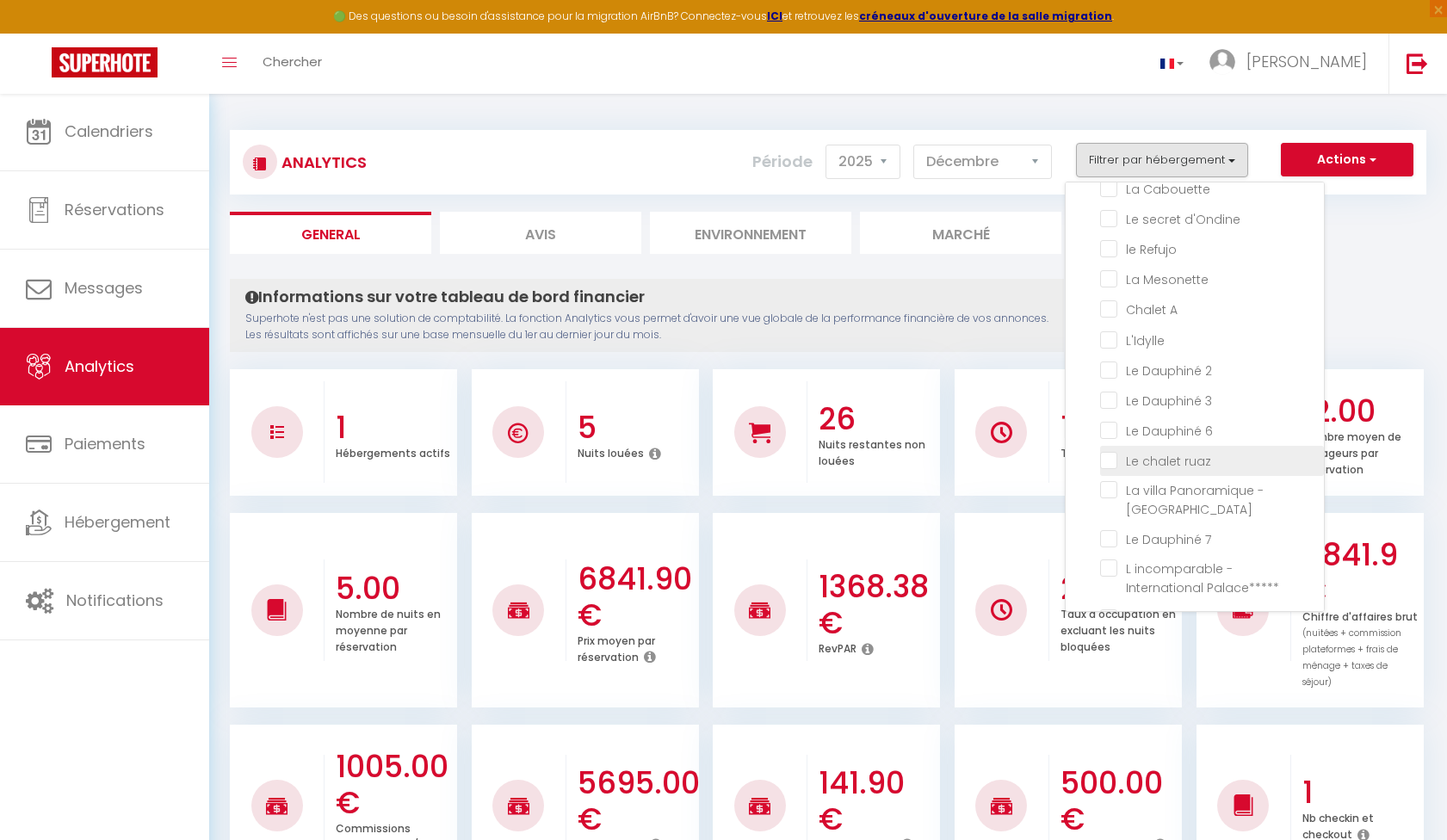
checkbox vents "false"
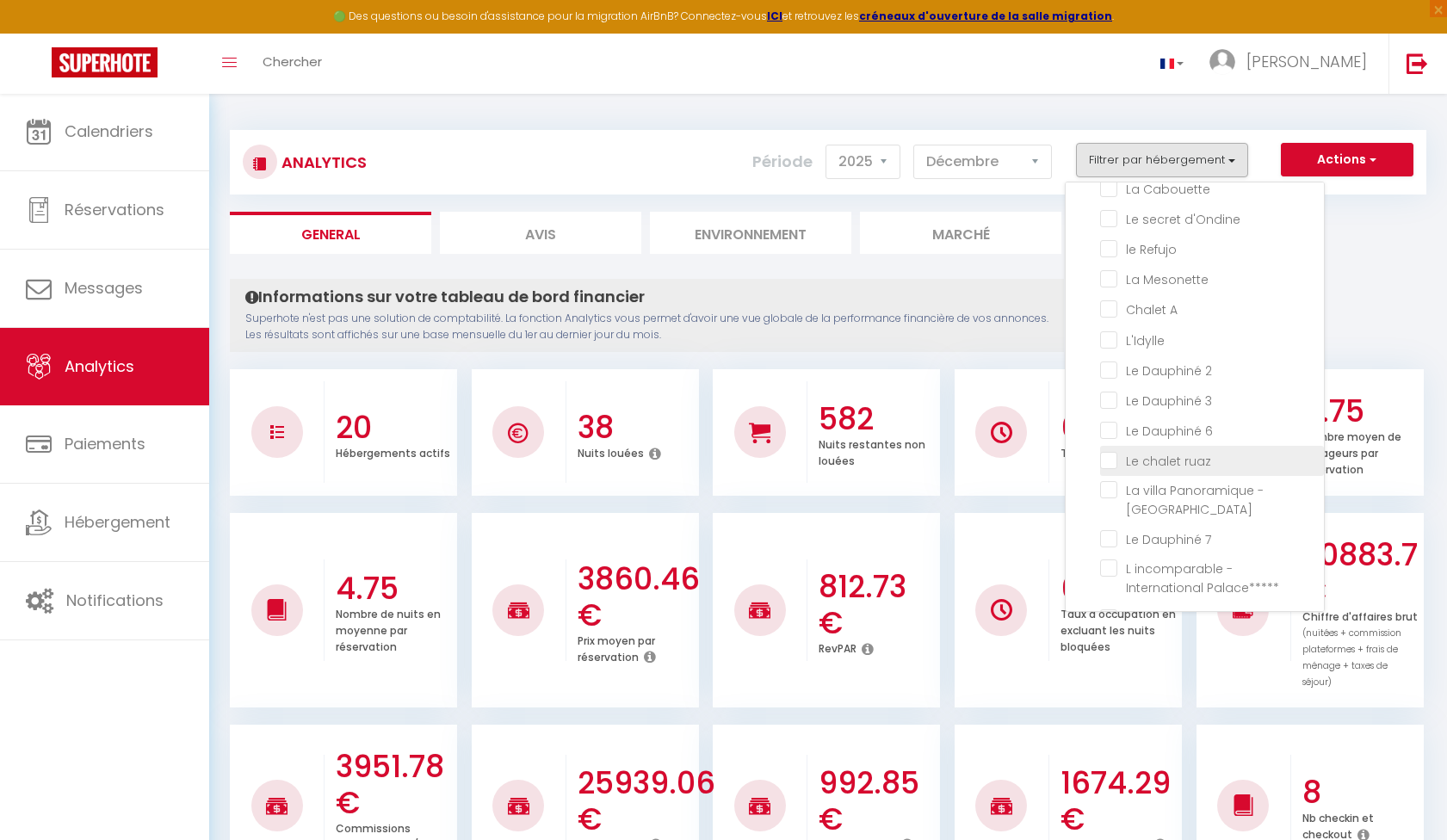
checkbox Roseraie "false"
checkbox Lac "false"
checkbox refuge "false"
checkbox Cabouette "false"
checkbox d\'Ondine "false"
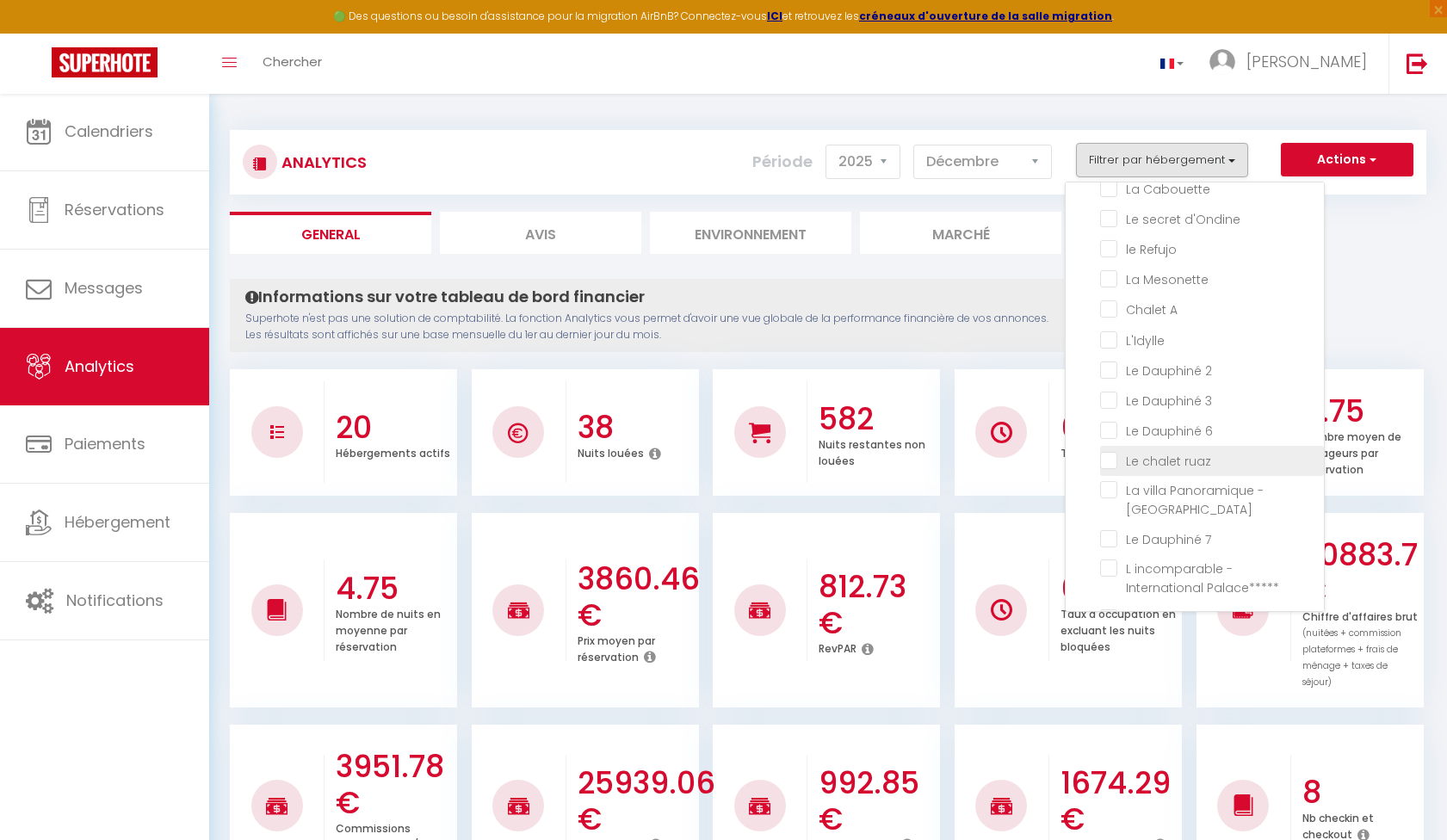
checkbox Refujo "false"
checkbox Mesonette "false"
checkbox A "false"
checkbox input "false"
checkbox 2 "false"
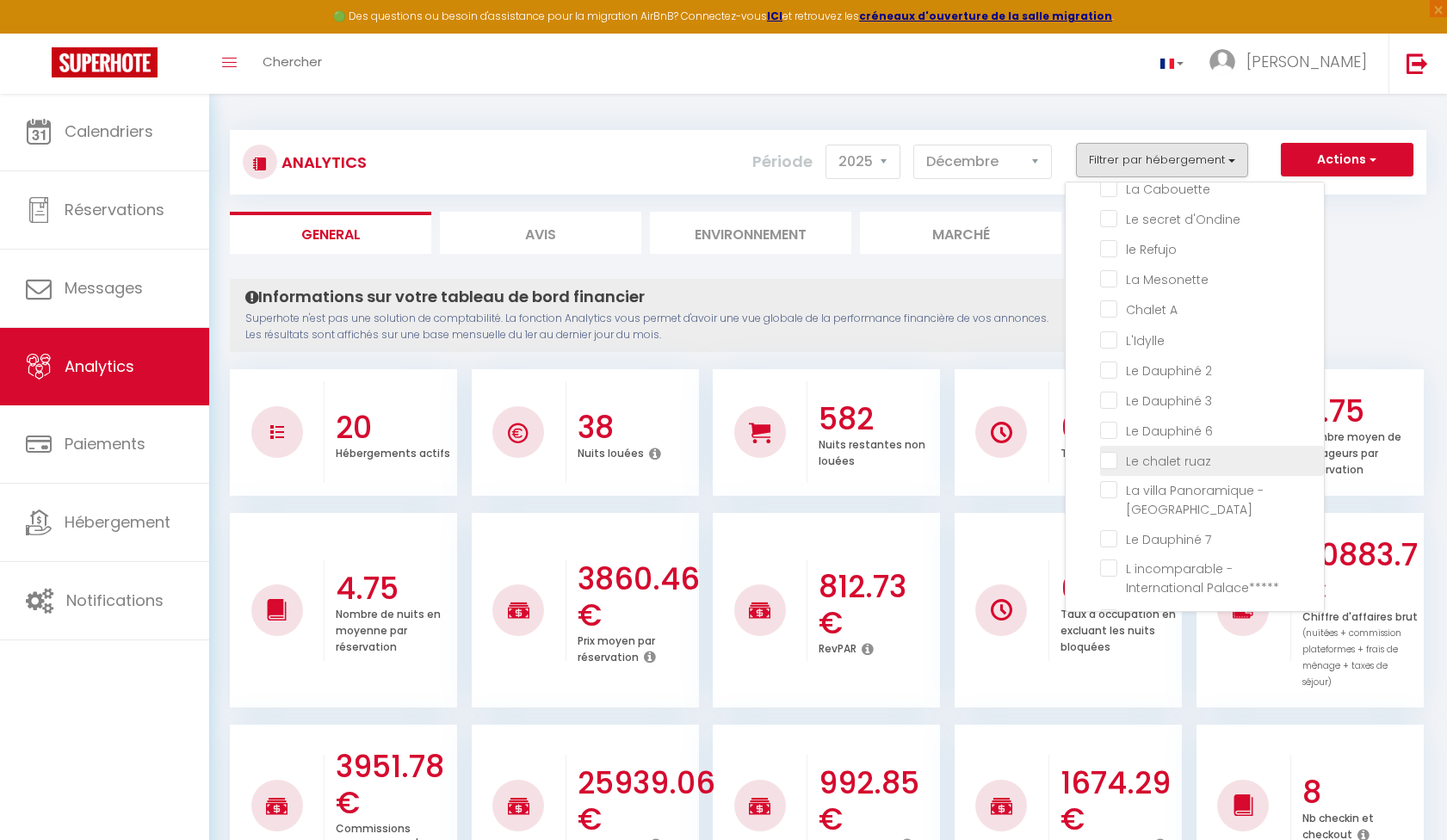
checkbox 3 "false"
checkbox 6 "false"
checkbox Bourget "false"
checkbox 7 "false"
checkbox Palace\*\*\*\*\* "false"
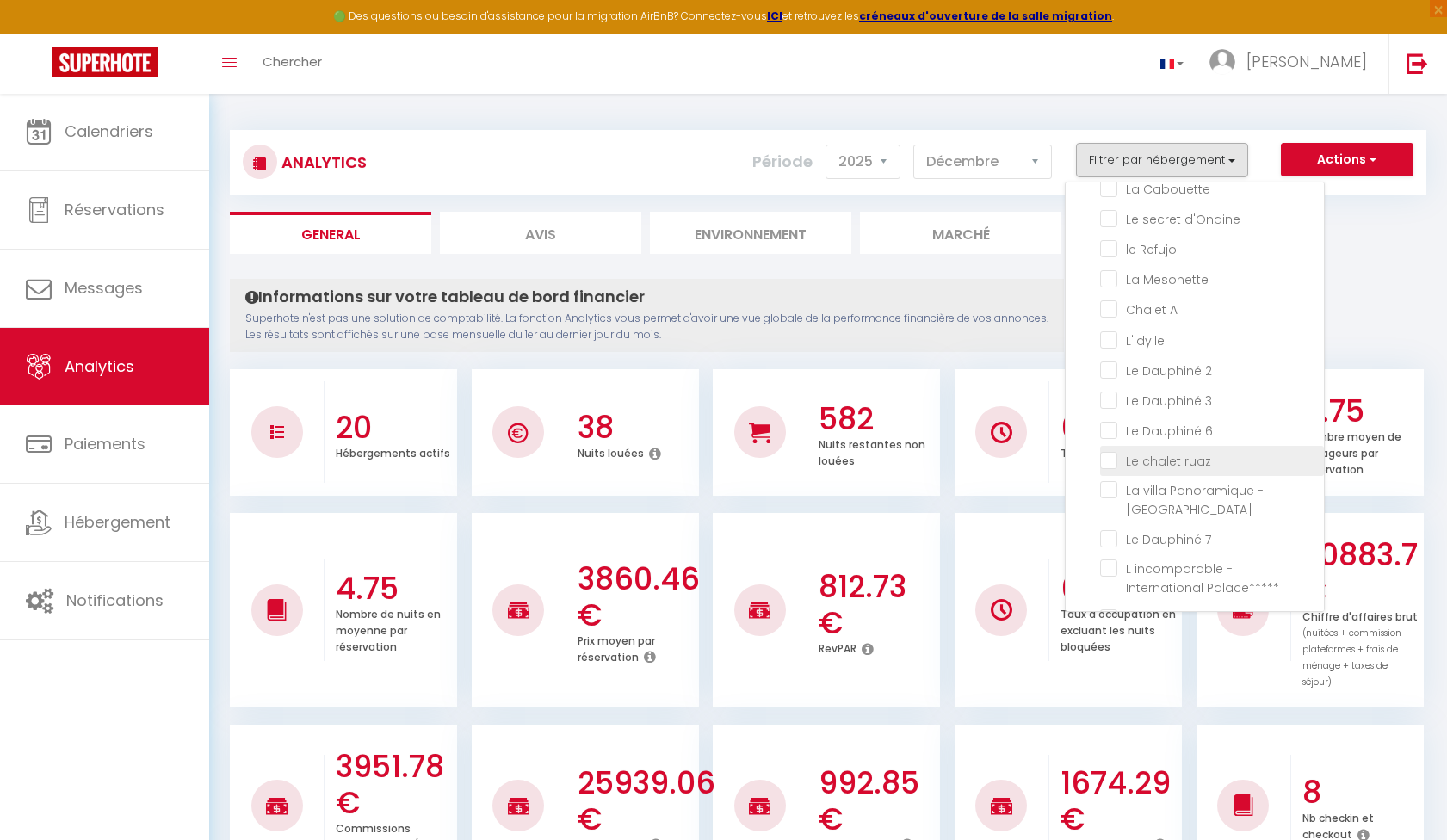
checkbox 10 "false"
checkbox Lac "false"
checkbox Royal "false"
checkbox vents "false"
click at [1112, 461] on ruaz "checkbox" at bounding box center [1212, 459] width 224 height 17
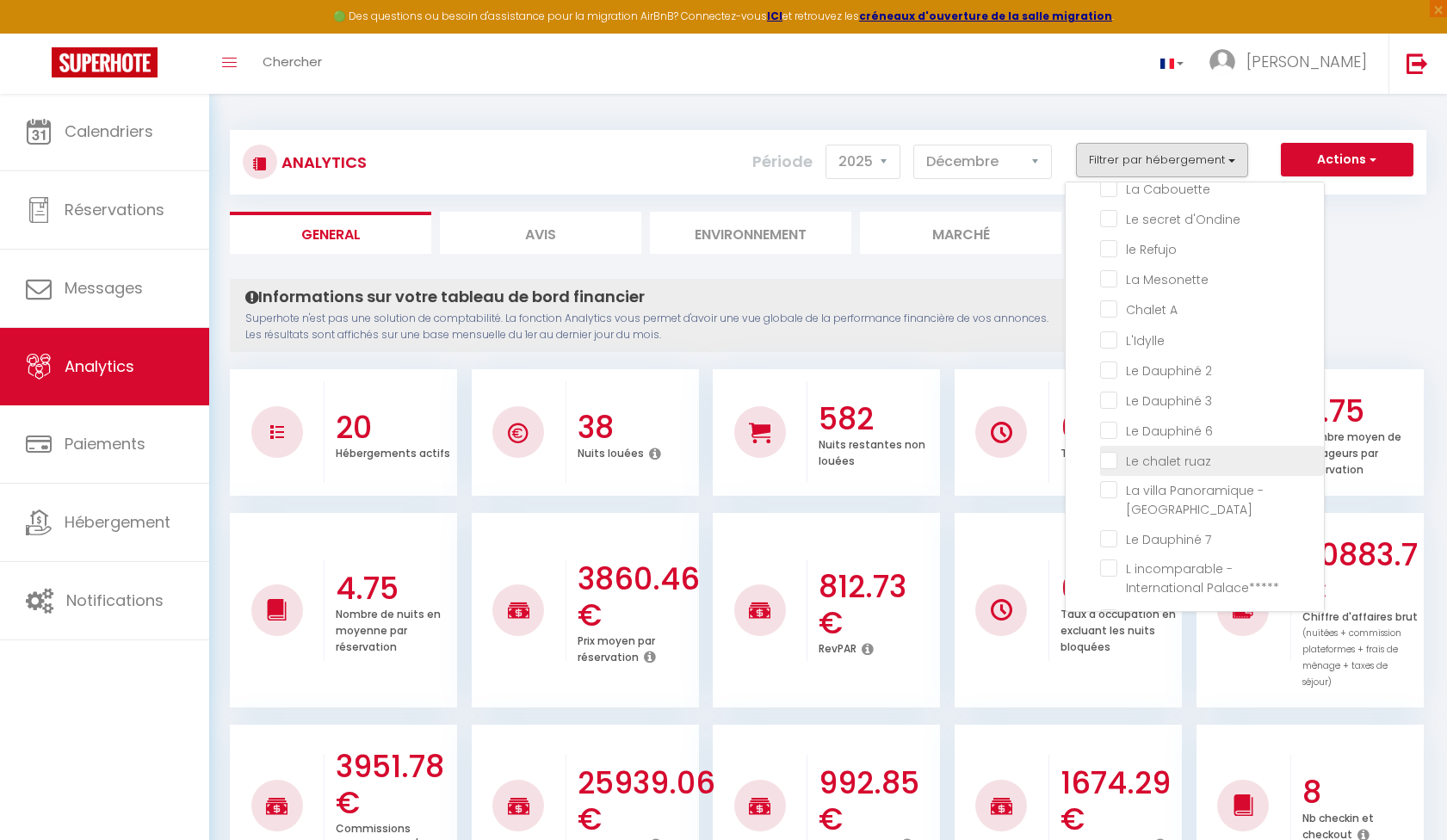
checkbox ruaz "true"
checkbox Roseraie "false"
checkbox Lac "false"
checkbox refuge "false"
checkbox Cabouette "false"
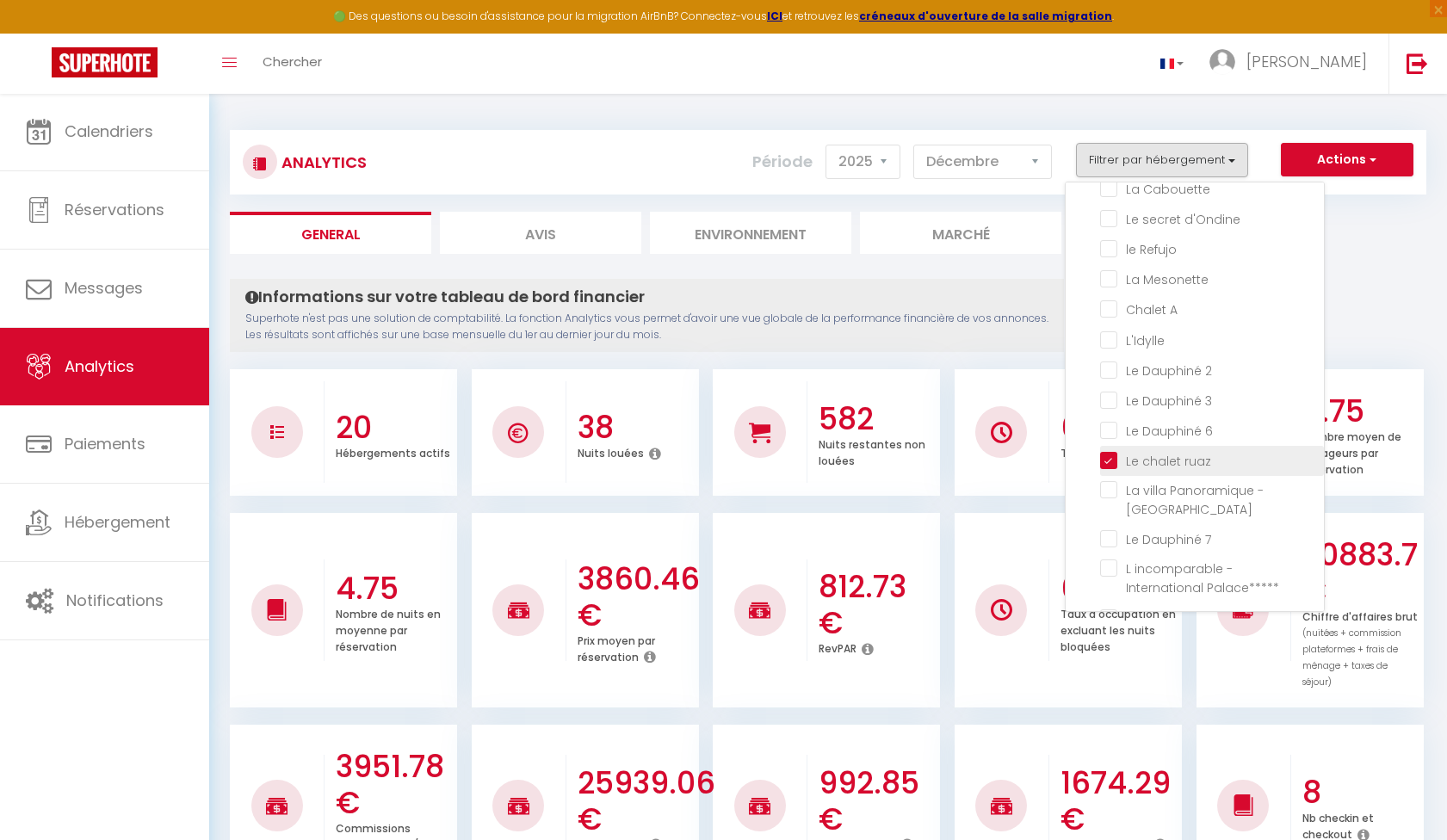
checkbox d\'Ondine "false"
checkbox Refujo "false"
checkbox Mesonette "false"
checkbox A "false"
checkbox input "false"
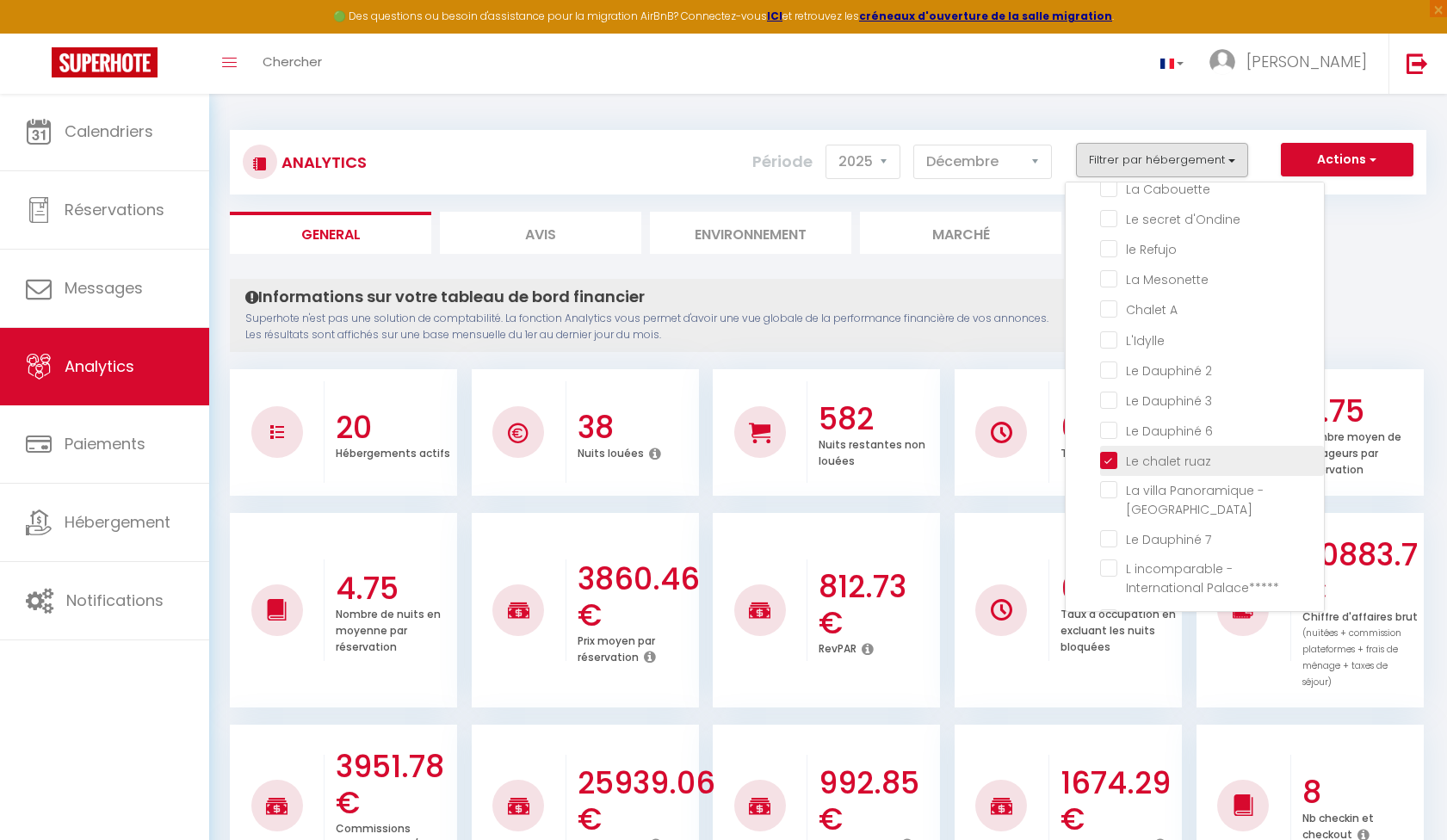
checkbox 2 "false"
checkbox 3 "false"
checkbox 6 "false"
checkbox Bourget "false"
checkbox 7 "false"
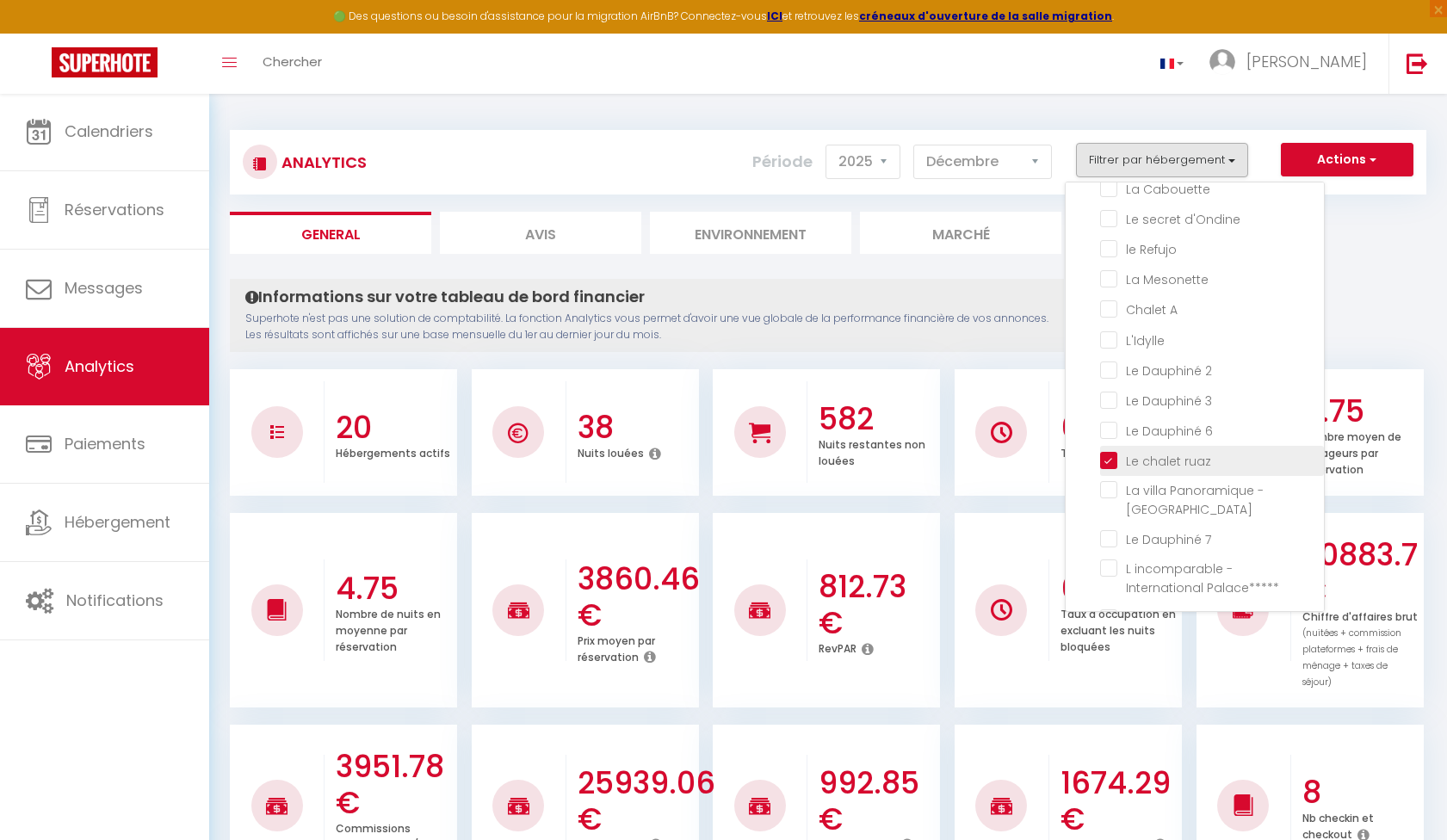
checkbox Palace\*\*\*\*\* "false"
checkbox 10 "false"
checkbox Lac "false"
checkbox Royal "false"
checkbox vents "false"
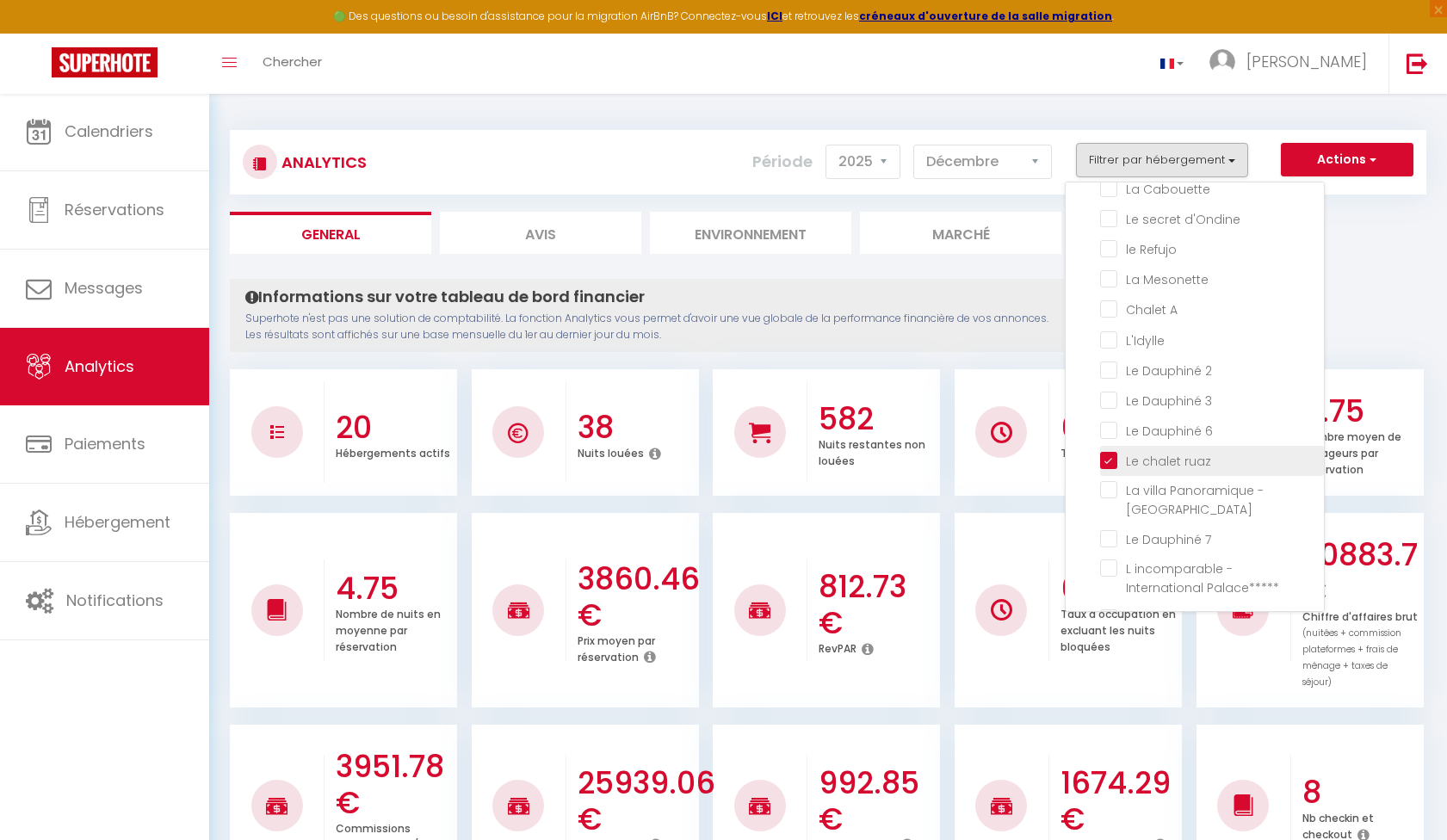
checkbox Roseraie "false"
checkbox Lac "false"
checkbox refuge "false"
checkbox Cabouette "false"
checkbox d\'Ondine "false"
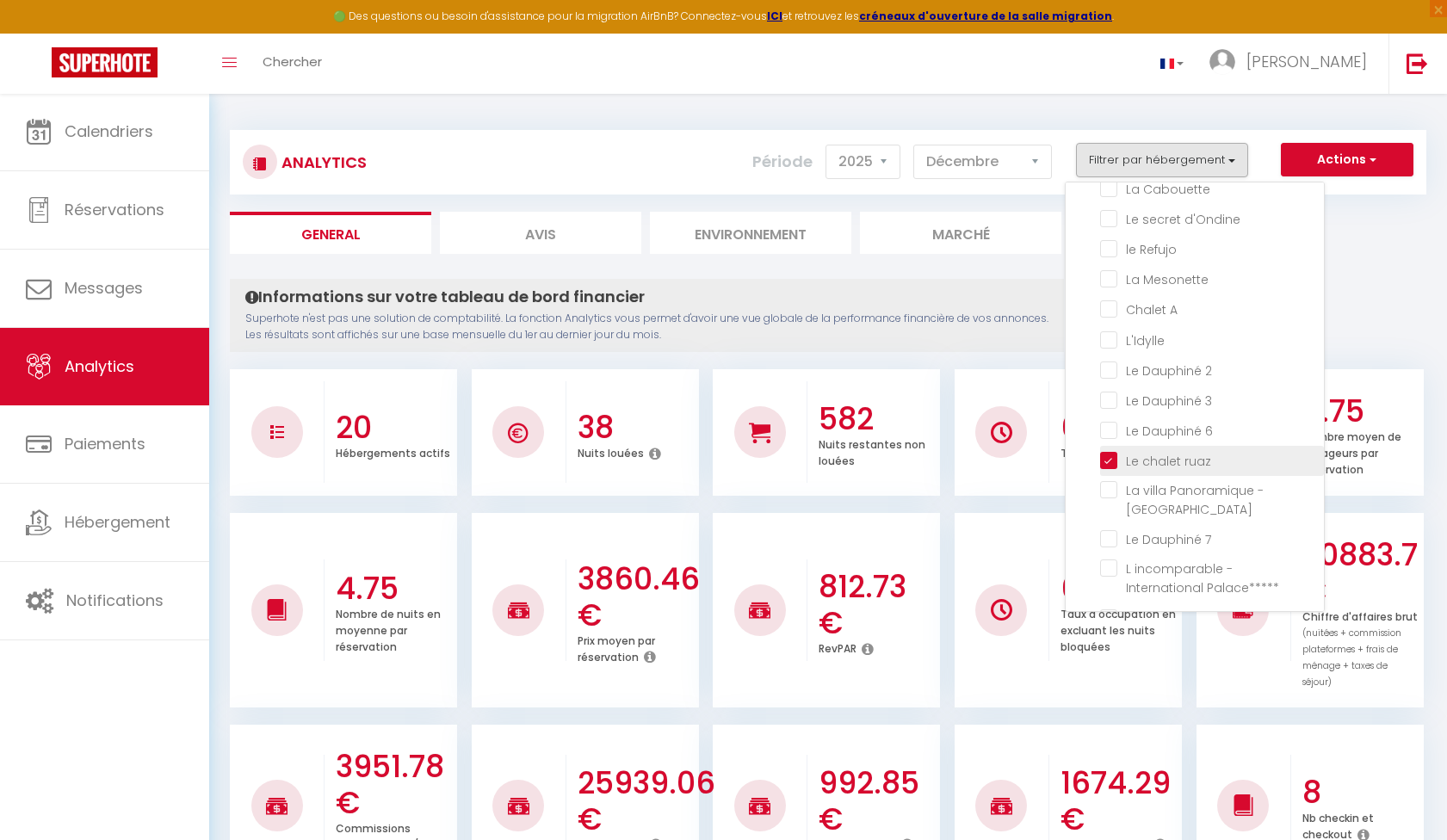
checkbox Refujo "false"
checkbox Mesonette "false"
checkbox A "false"
checkbox input "false"
checkbox 2 "false"
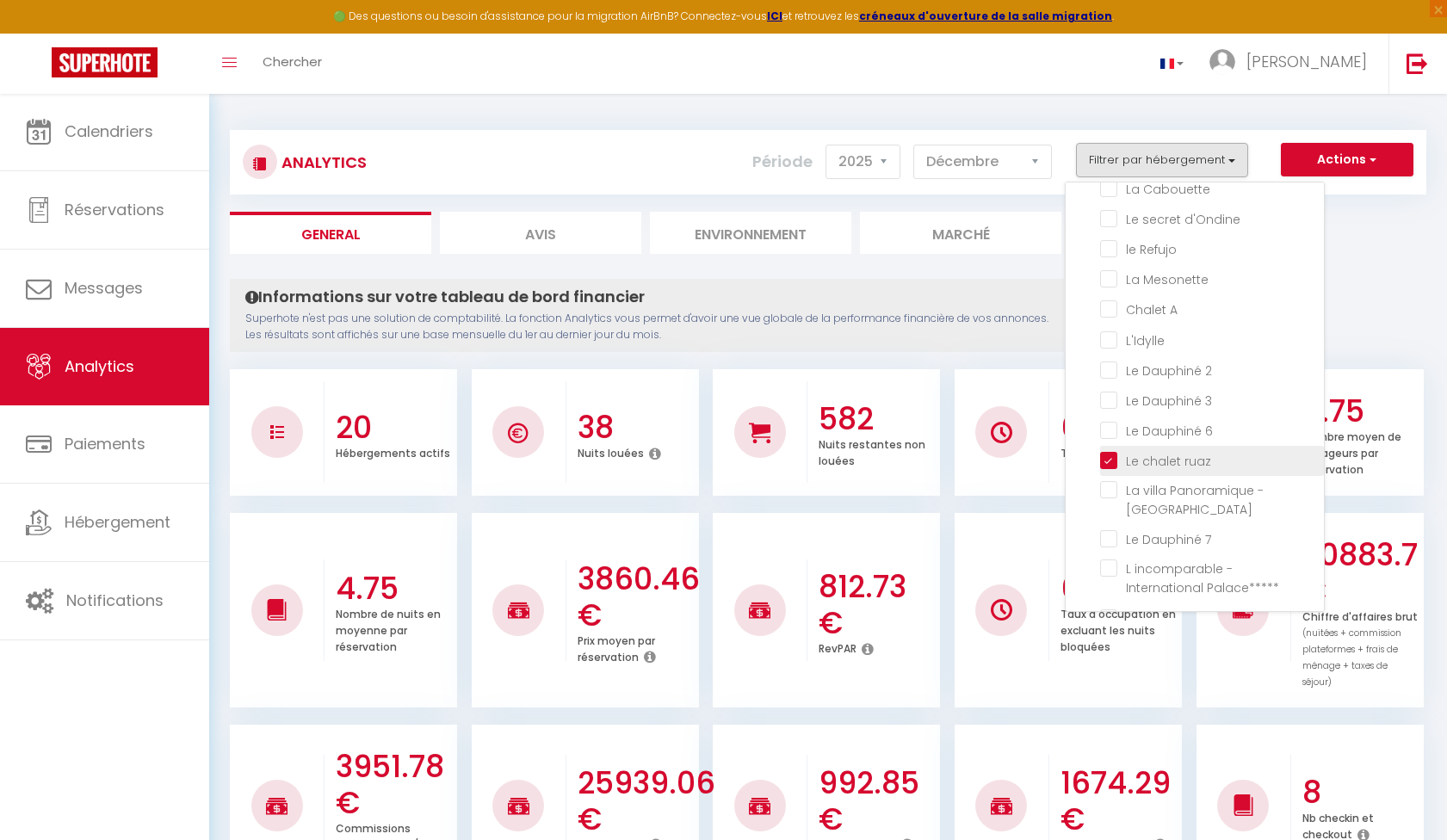
checkbox 3 "false"
checkbox 6 "false"
checkbox Bourget "false"
checkbox 7 "false"
checkbox Palace\*\*\*\*\* "false"
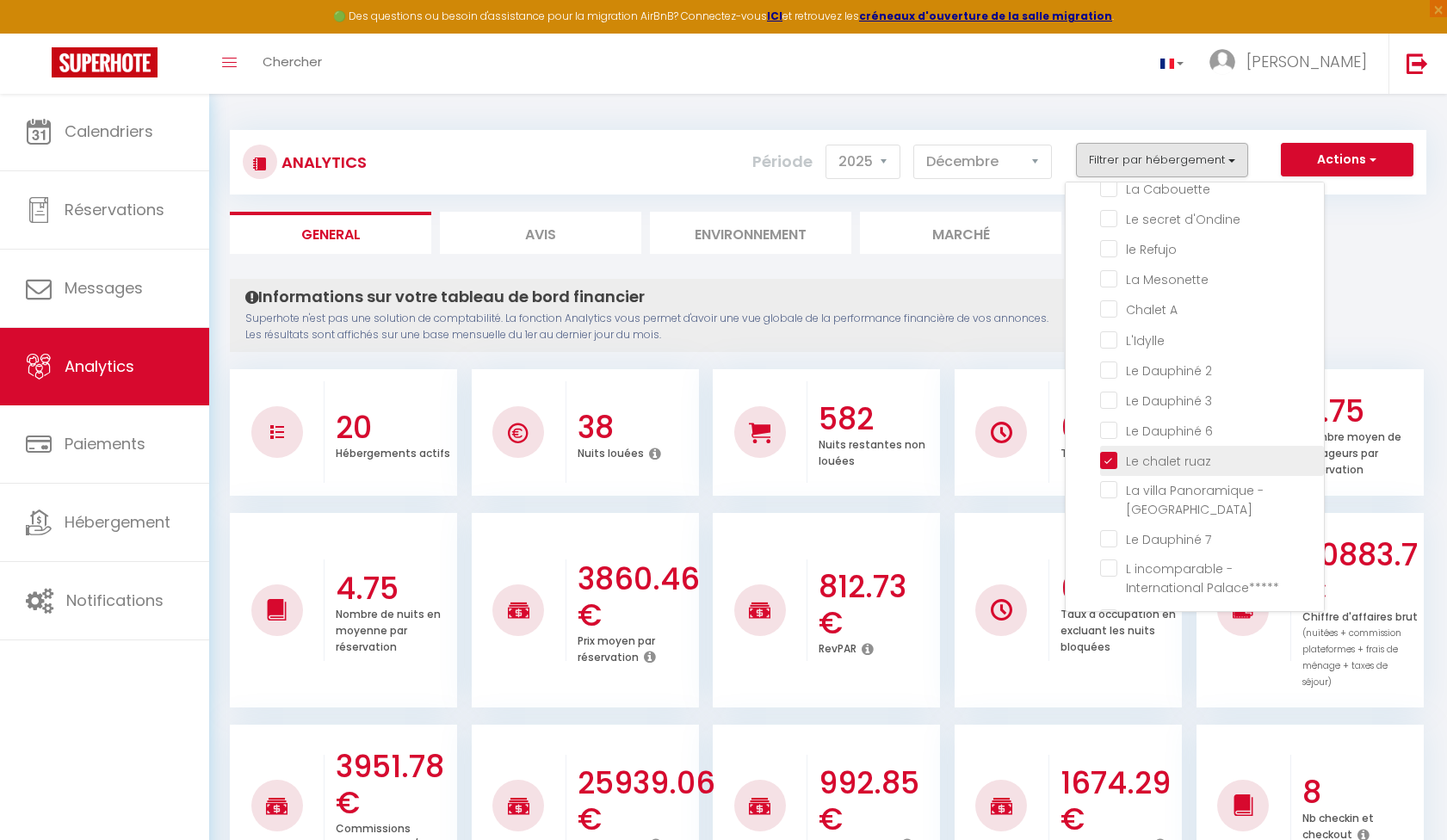
checkbox 10 "false"
checkbox Lac "false"
checkbox Royal "false"
checkbox vents "false"
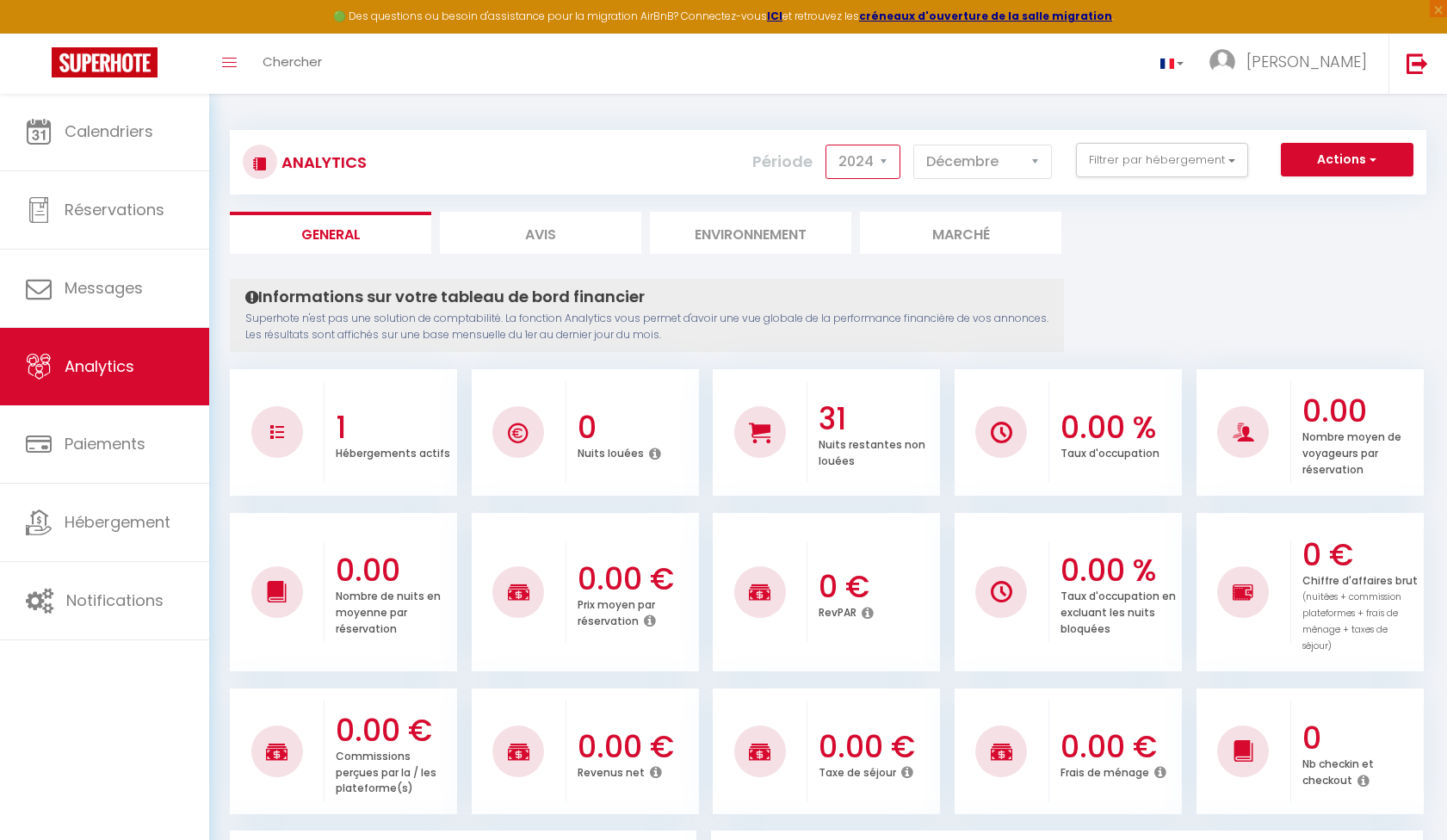
select select "2026"
select select "1"
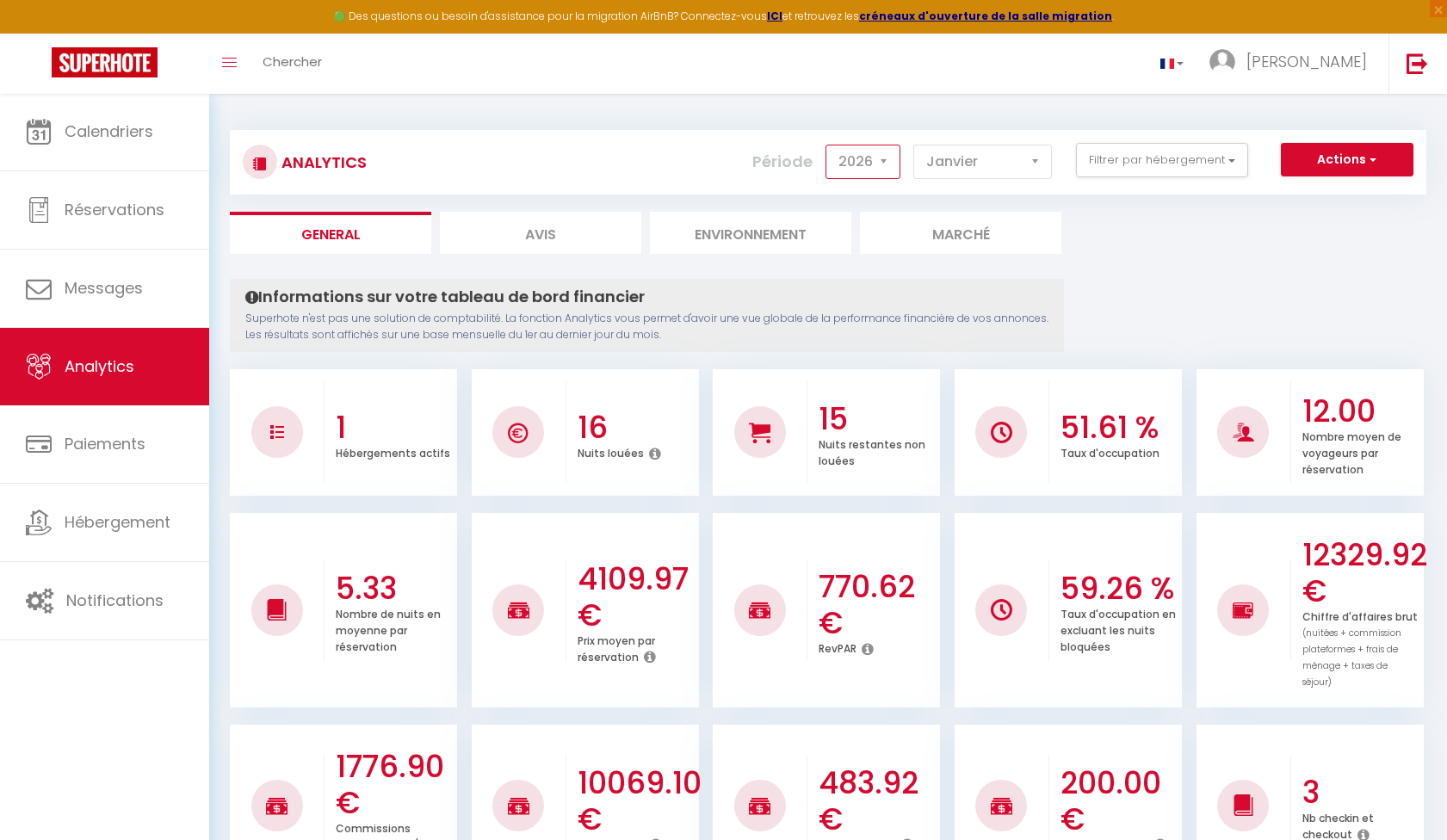
select select "2025"
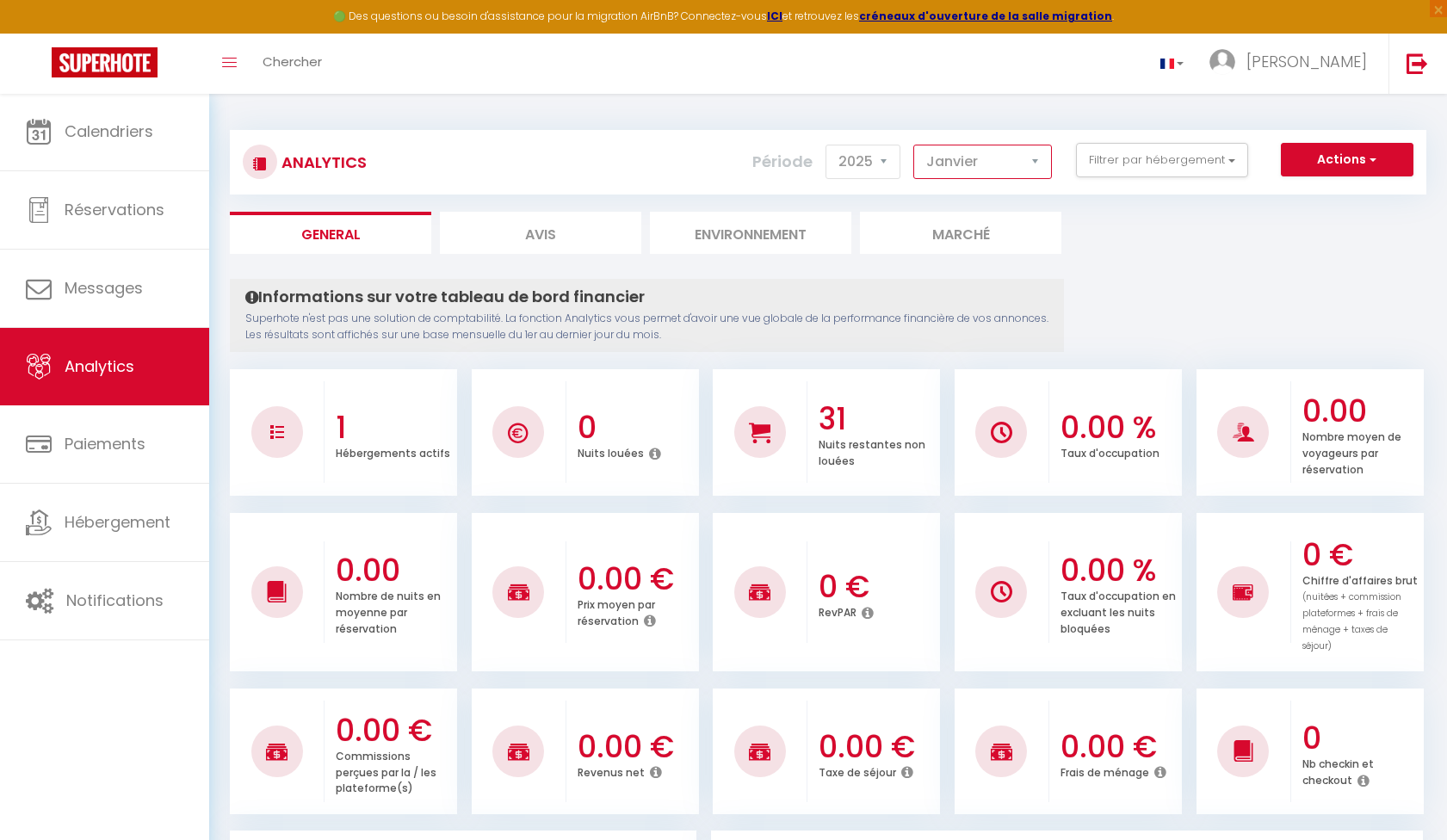
select select "2"
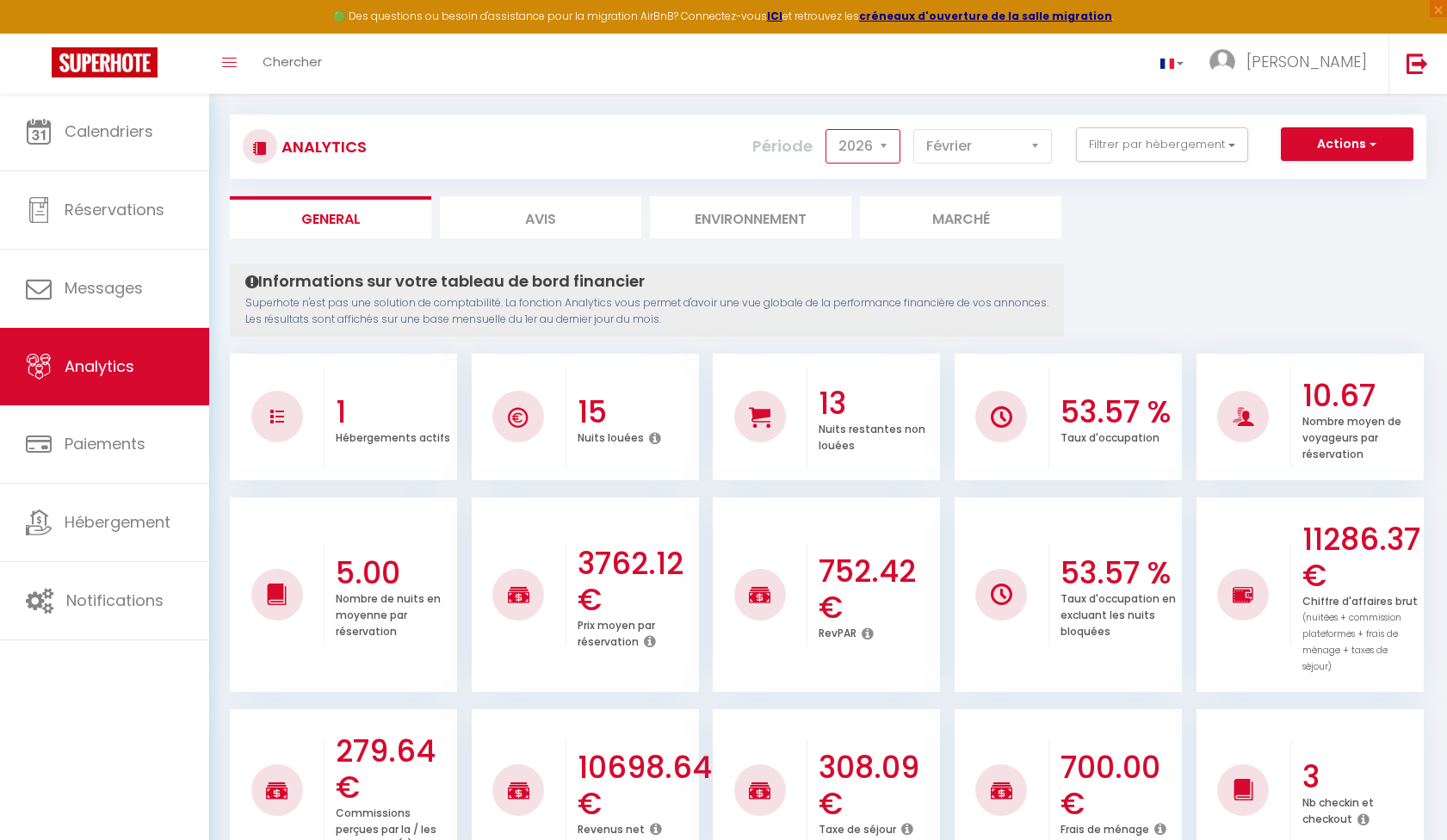
scroll to position [10, 0]
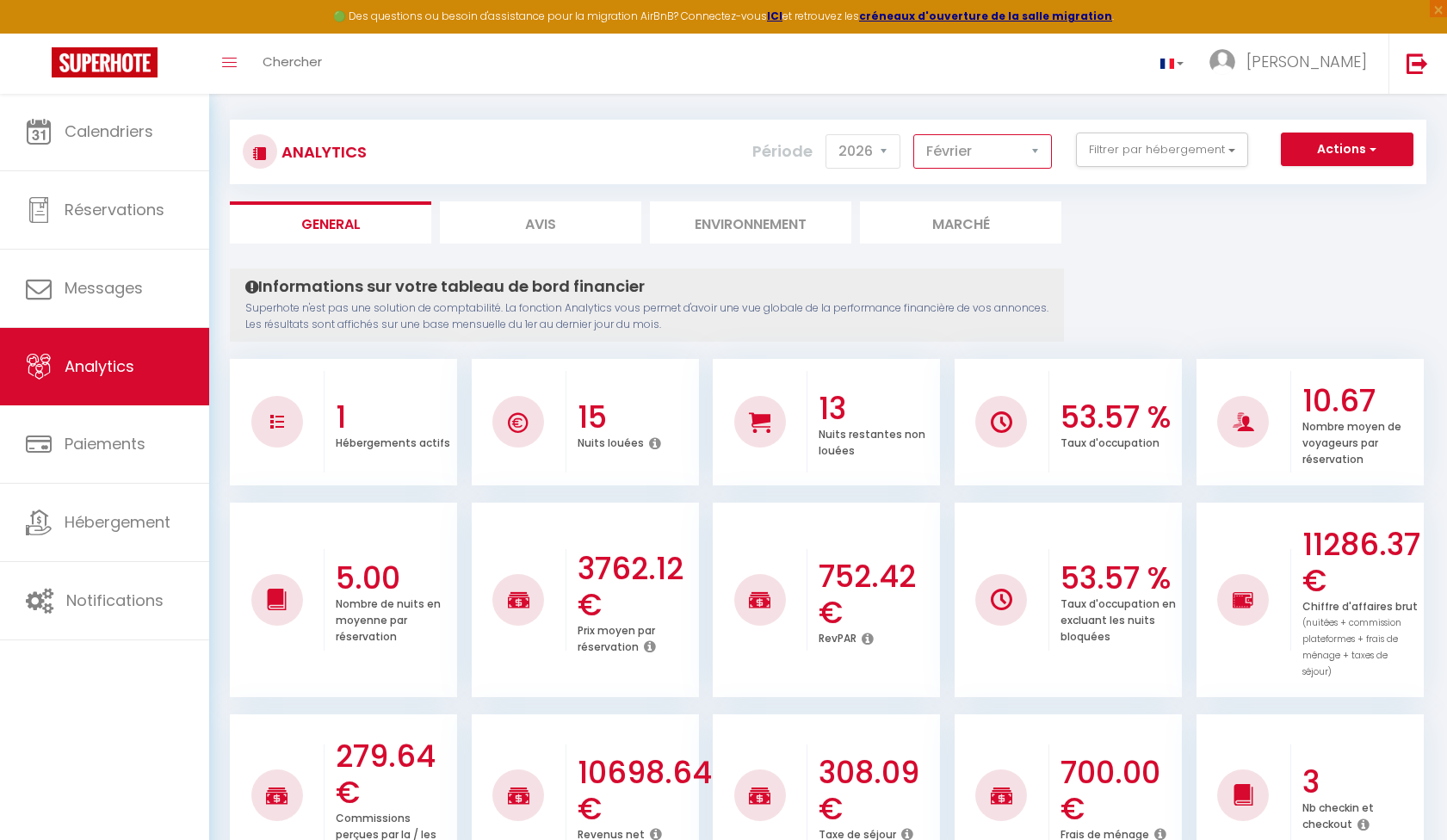
drag, startPoint x: 929, startPoint y: 157, endPoint x: 876, endPoint y: 148, distance: 53.8
click at [876, 148] on div "Période 2014 2015 2016 2017 2018 2019 2020 2021 2022 2023 2024 2025 2026 2027 […" at bounding box center [908, 151] width 312 height 38
select select "2025"
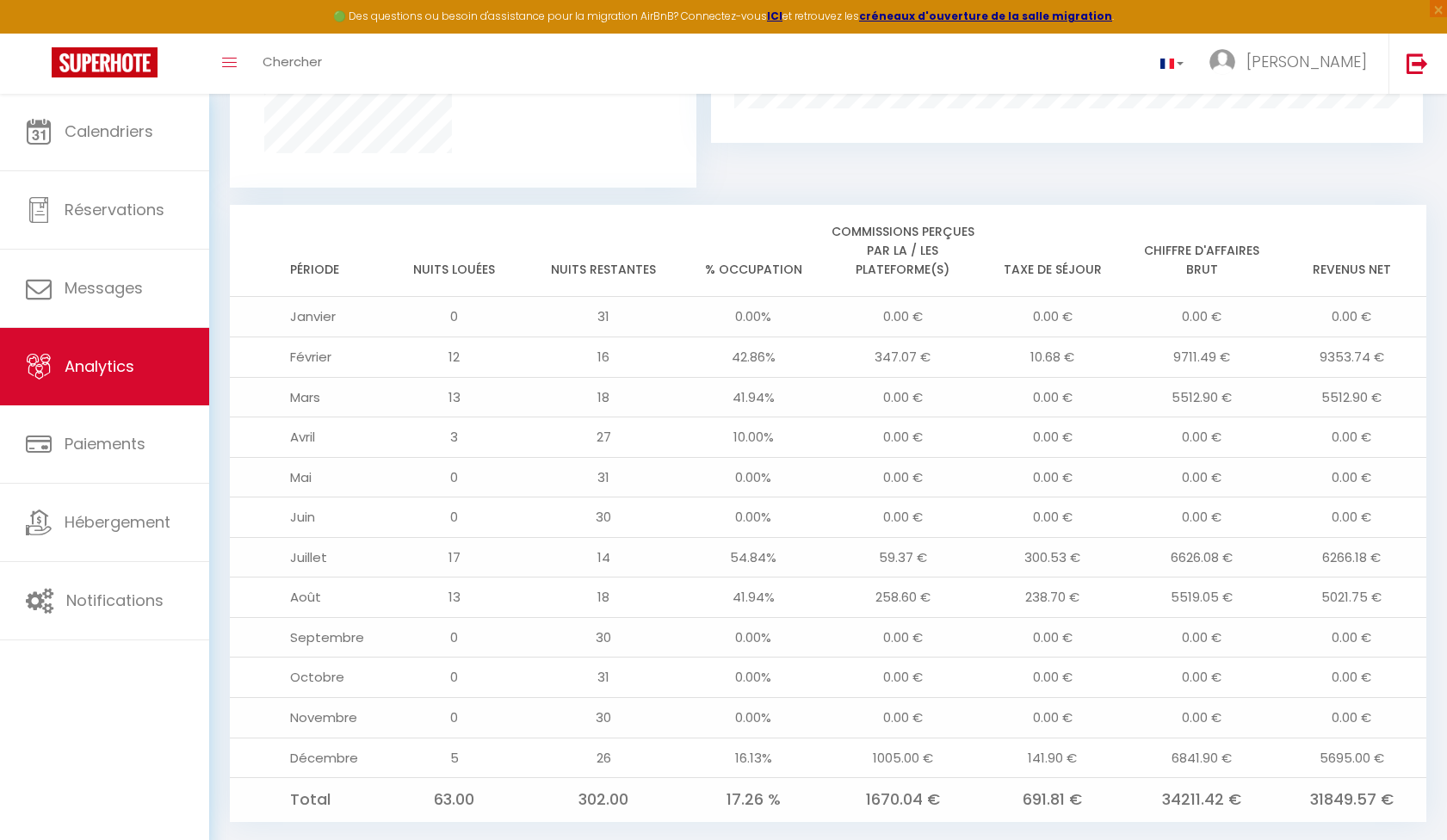
scroll to position [1281, 0]
